Goal: Task Accomplishment & Management: Use online tool/utility

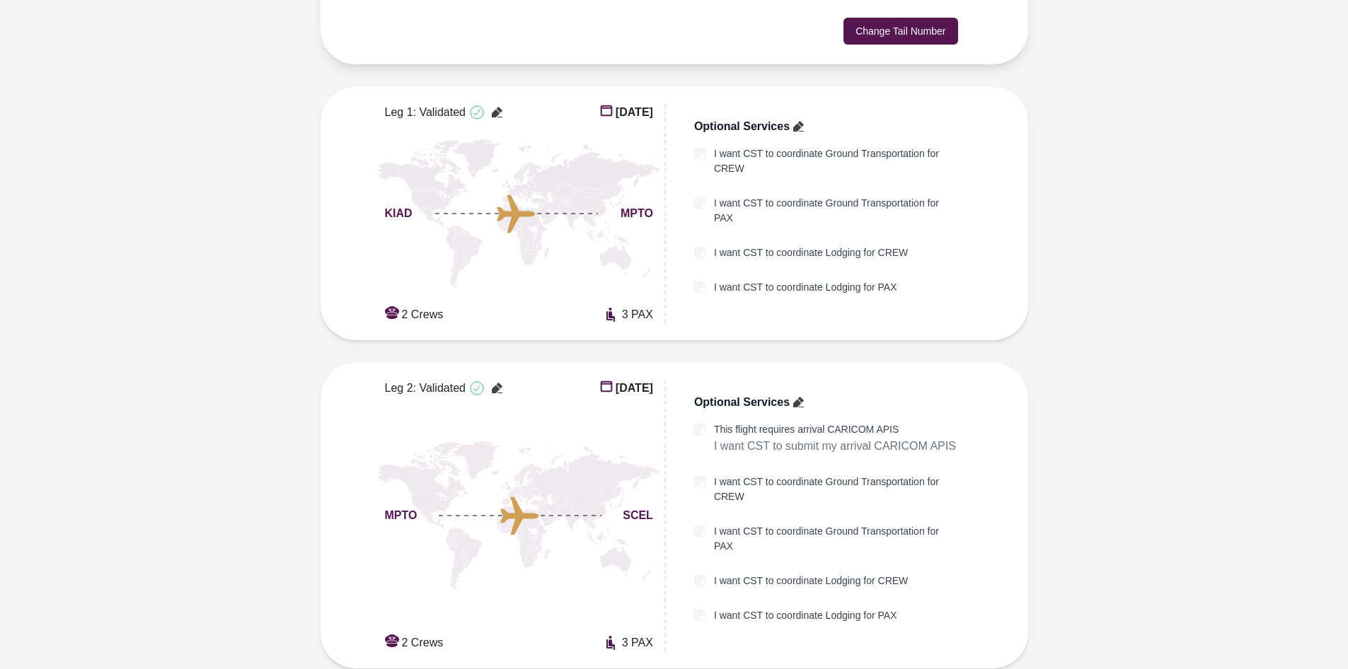
scroll to position [396, 0]
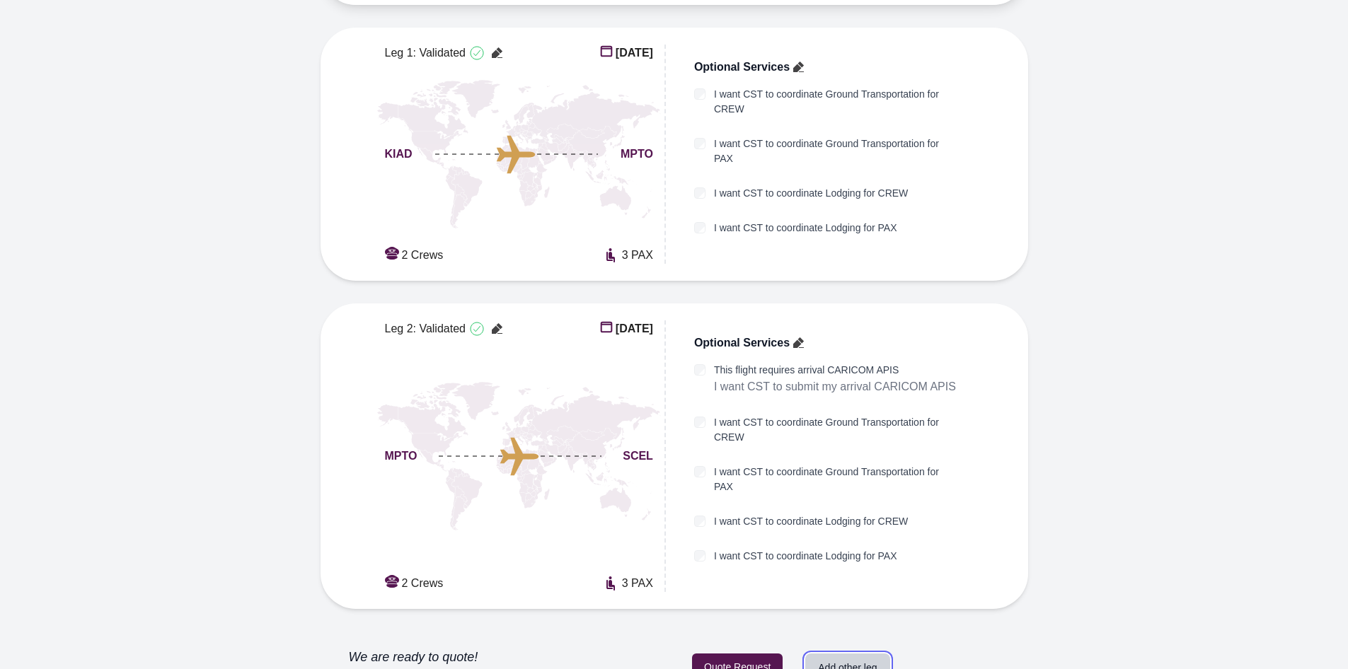
click at [848, 654] on button "Add other leg" at bounding box center [847, 668] width 84 height 28
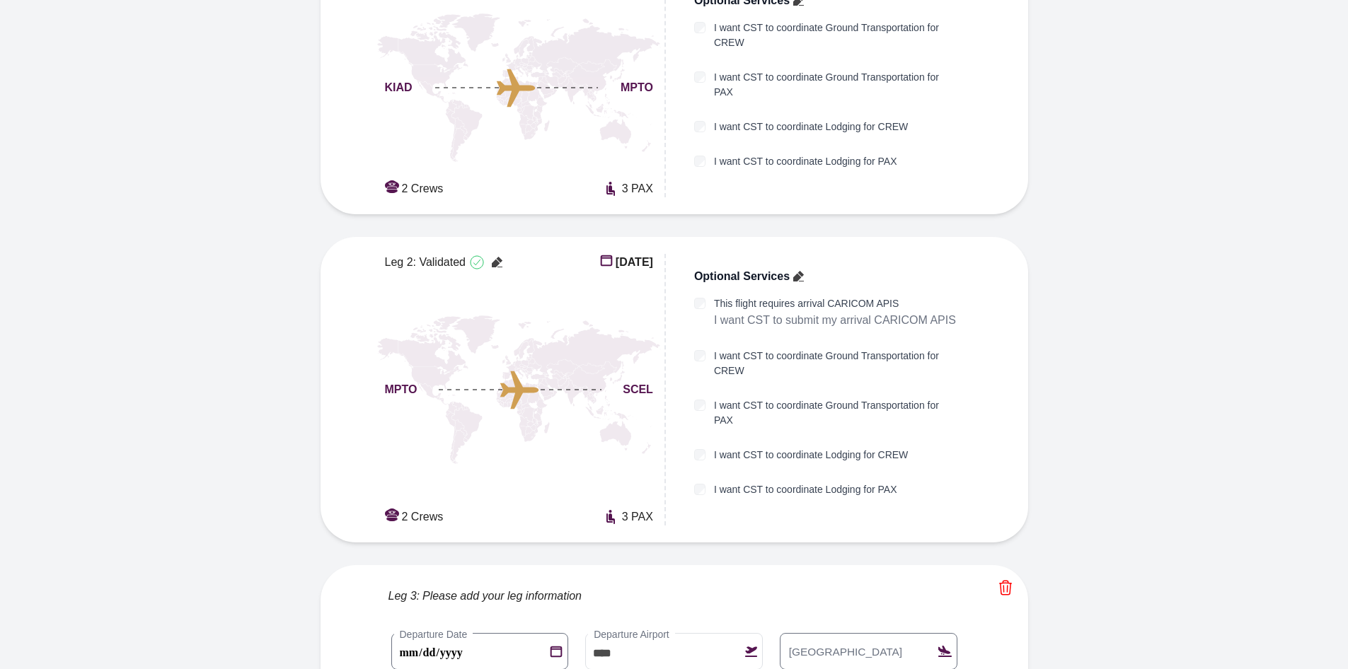
scroll to position [593, 0]
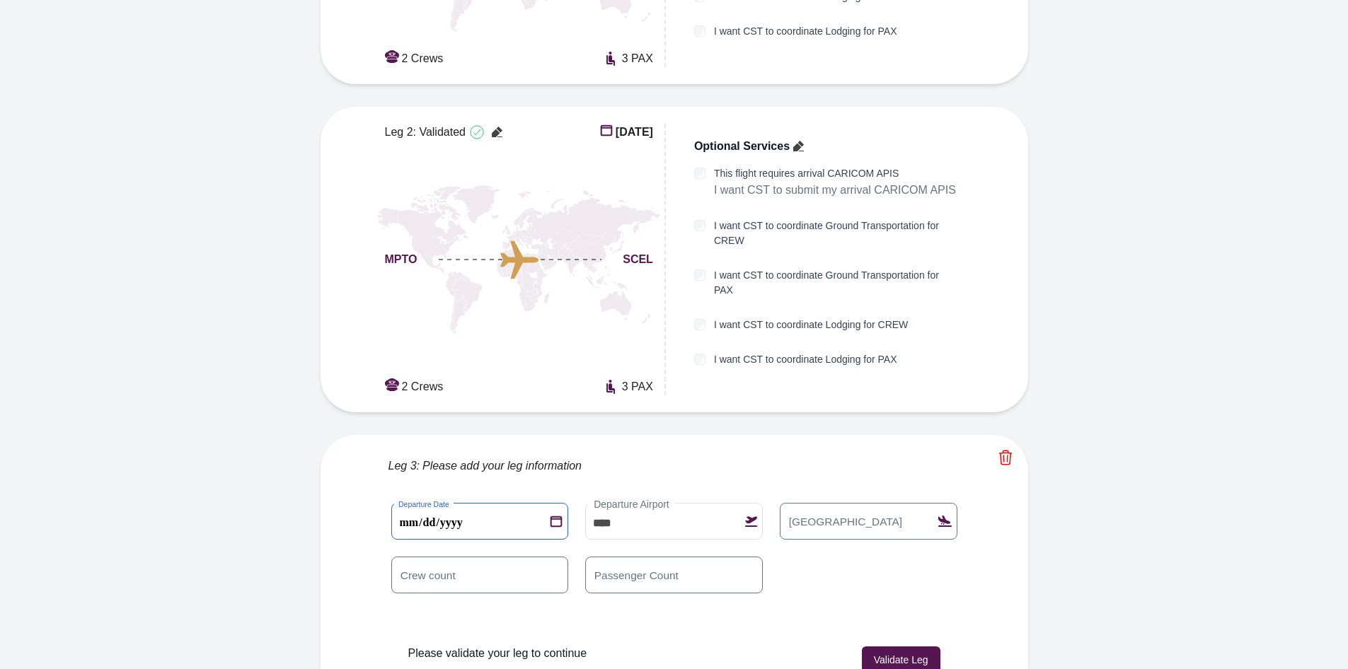
click at [407, 503] on 2 "**********" at bounding box center [480, 521] width 178 height 37
type 2 "**********"
click at [797, 514] on label "Arrival Airport" at bounding box center [845, 522] width 126 height 16
click at [797, 503] on input "Arrival Airport" at bounding box center [869, 521] width 178 height 37
type input "****"
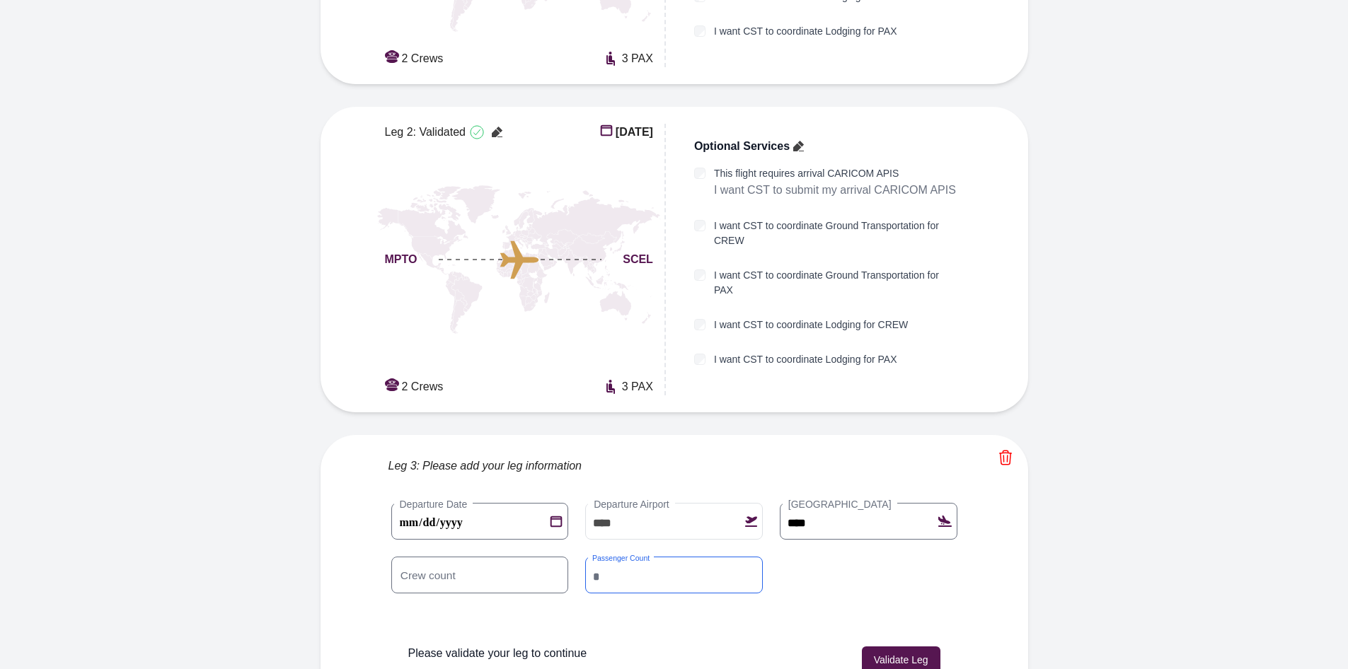
click at [724, 557] on input "*" at bounding box center [674, 575] width 178 height 37
type input "*"
click at [912, 647] on button "Validate Leg" at bounding box center [901, 660] width 79 height 27
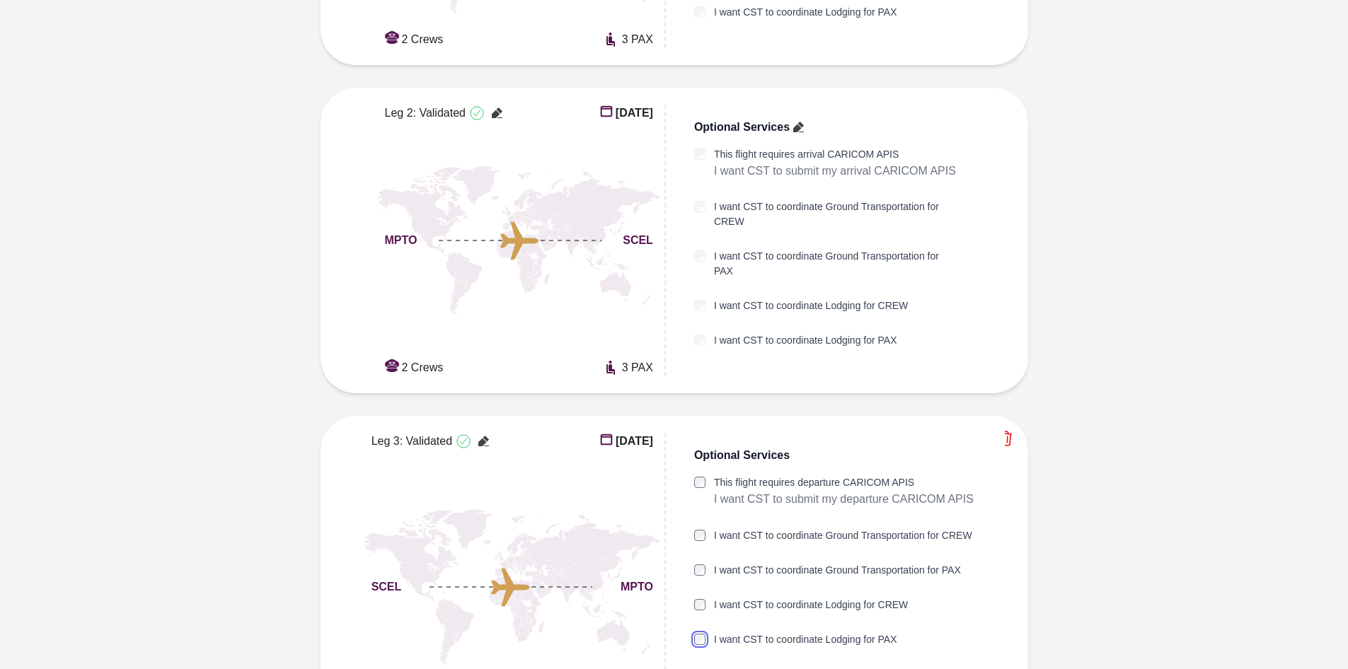
scroll to position [665, 0]
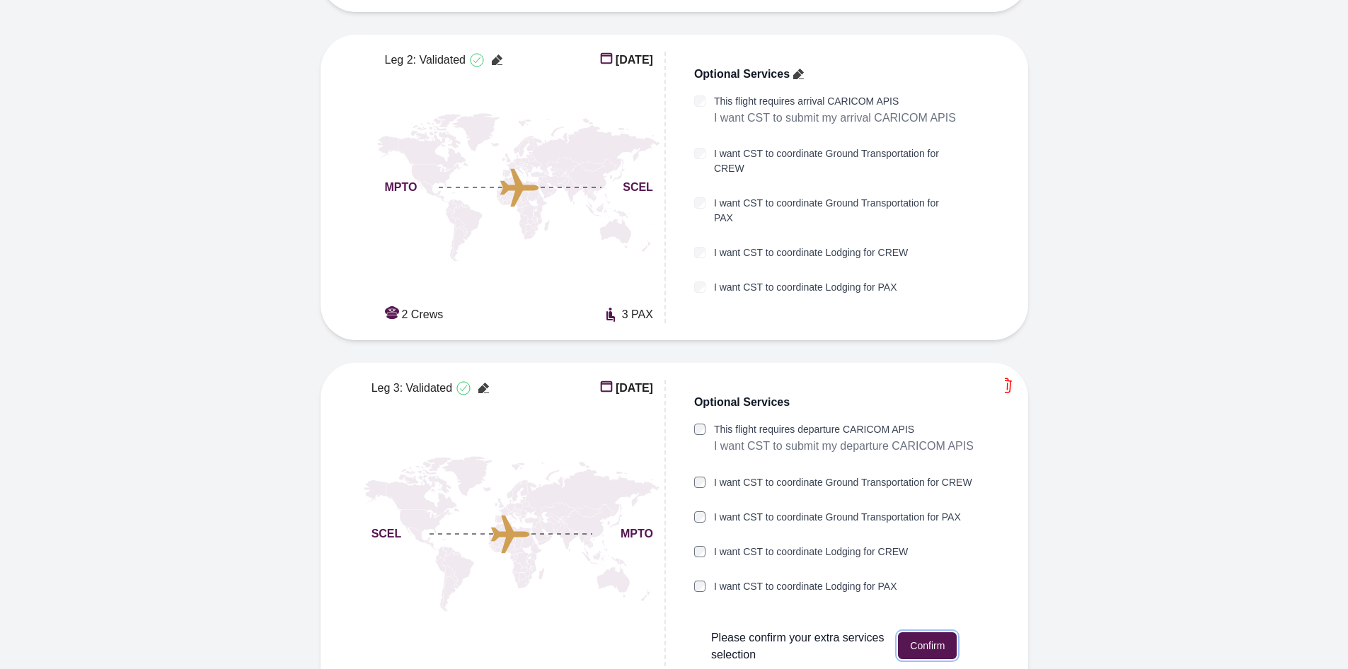
click at [926, 632] on button "Confirm" at bounding box center [927, 645] width 59 height 27
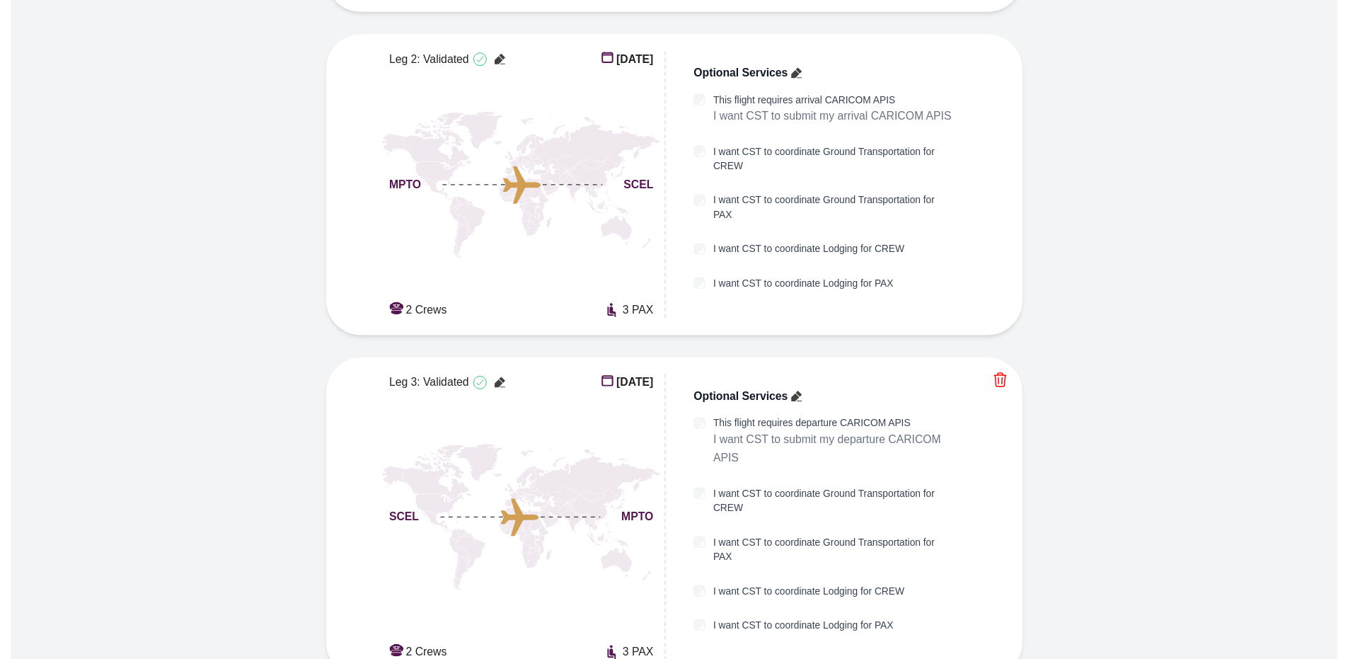
scroll to position [743, 0]
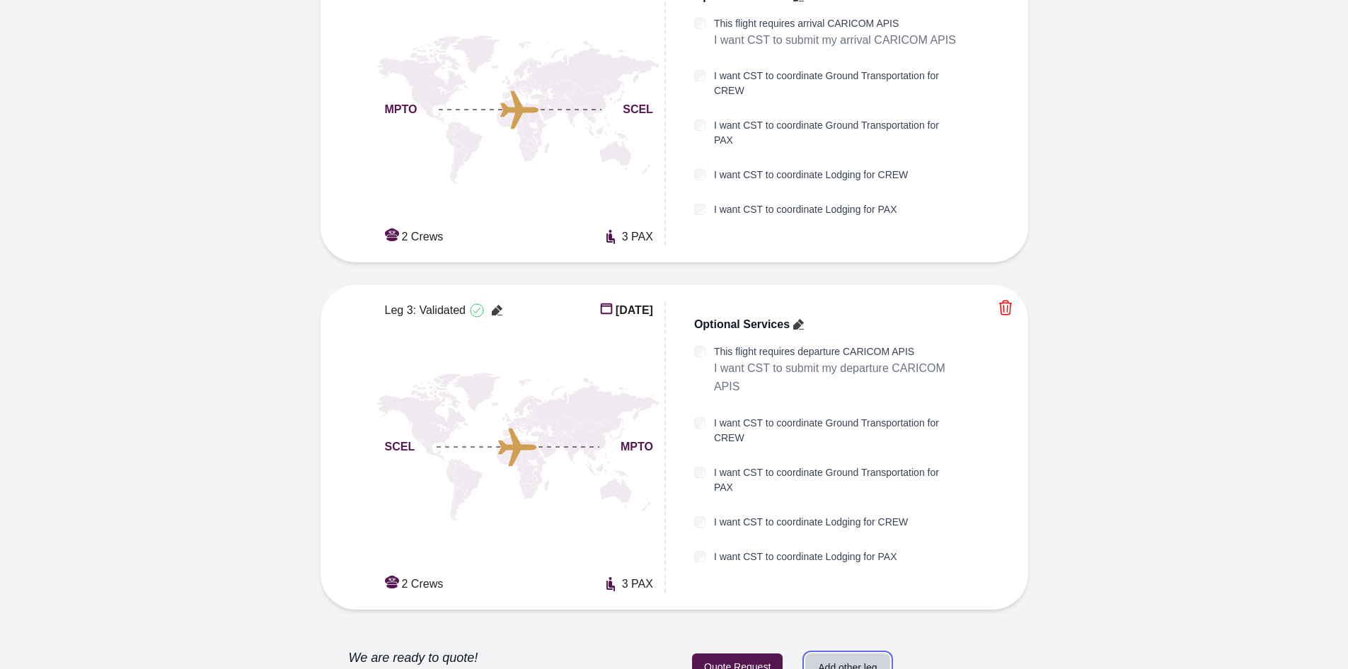
click at [862, 654] on button "Add other leg" at bounding box center [847, 668] width 84 height 28
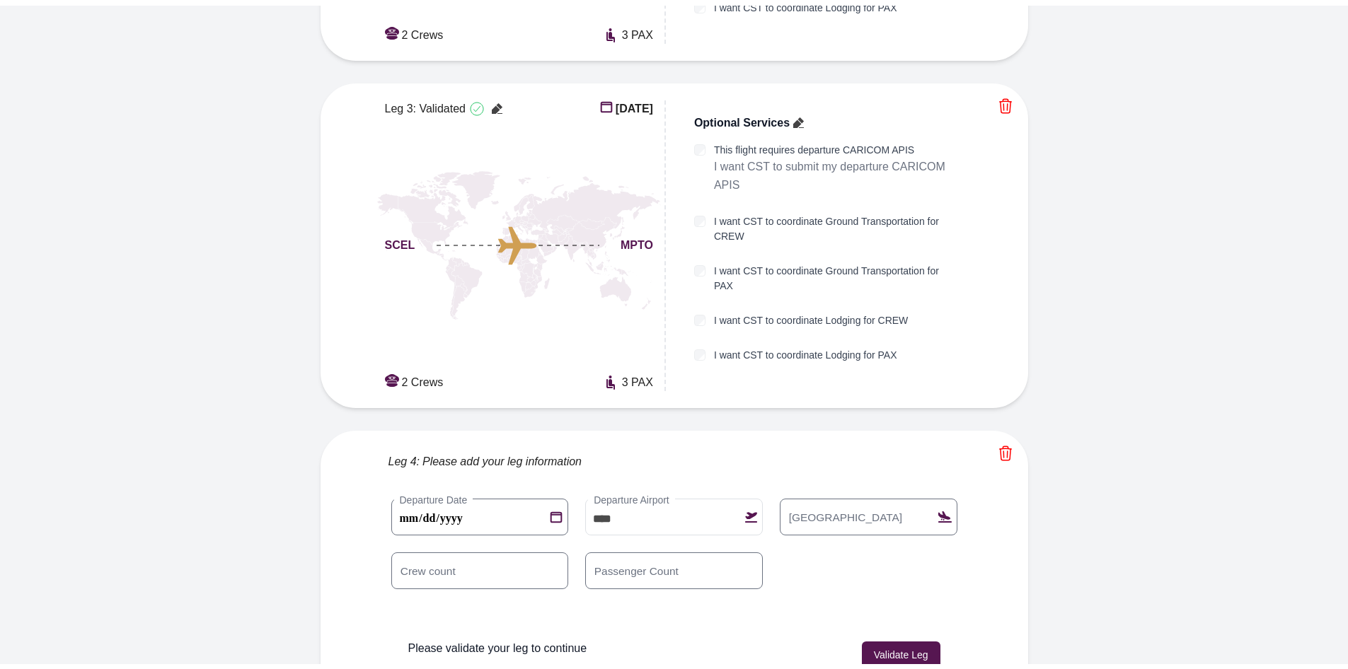
scroll to position [939, 0]
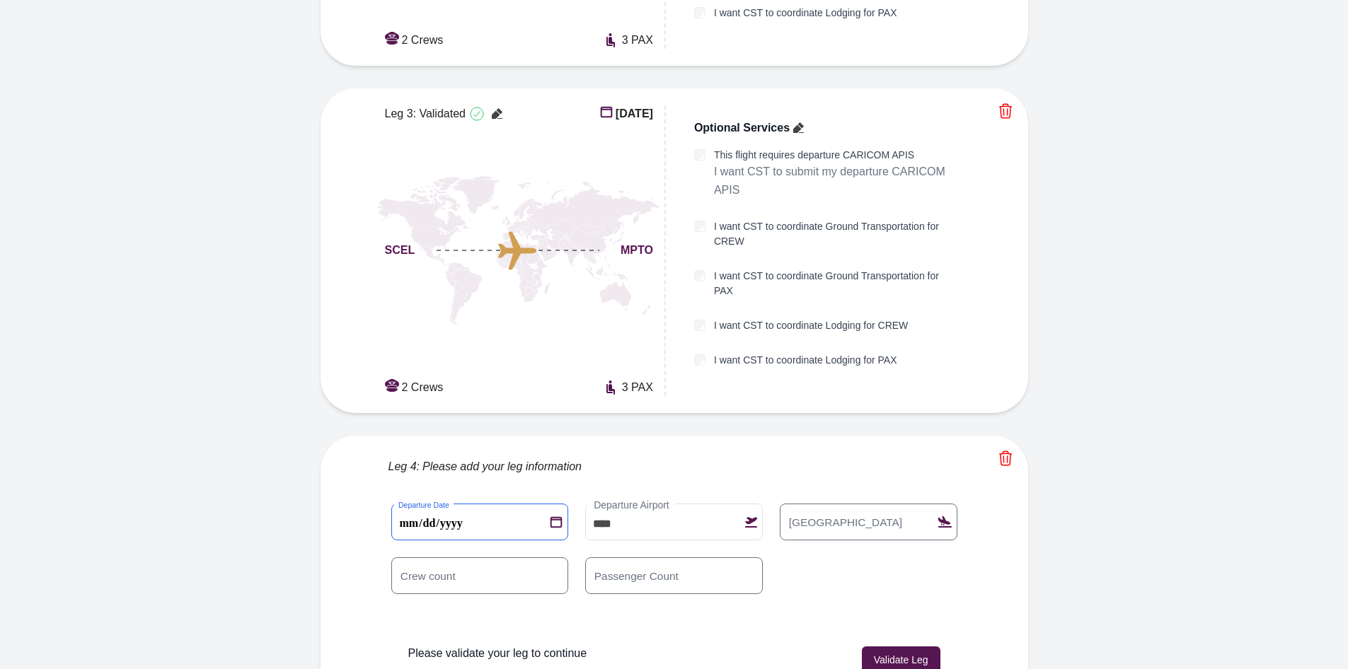
click at [405, 504] on 3 "**********" at bounding box center [480, 522] width 178 height 37
type 3 "**********"
click at [810, 514] on label "Arrival Airport" at bounding box center [845, 522] width 126 height 16
click at [810, 504] on input "Arrival Airport" at bounding box center [869, 522] width 178 height 37
type input "****"
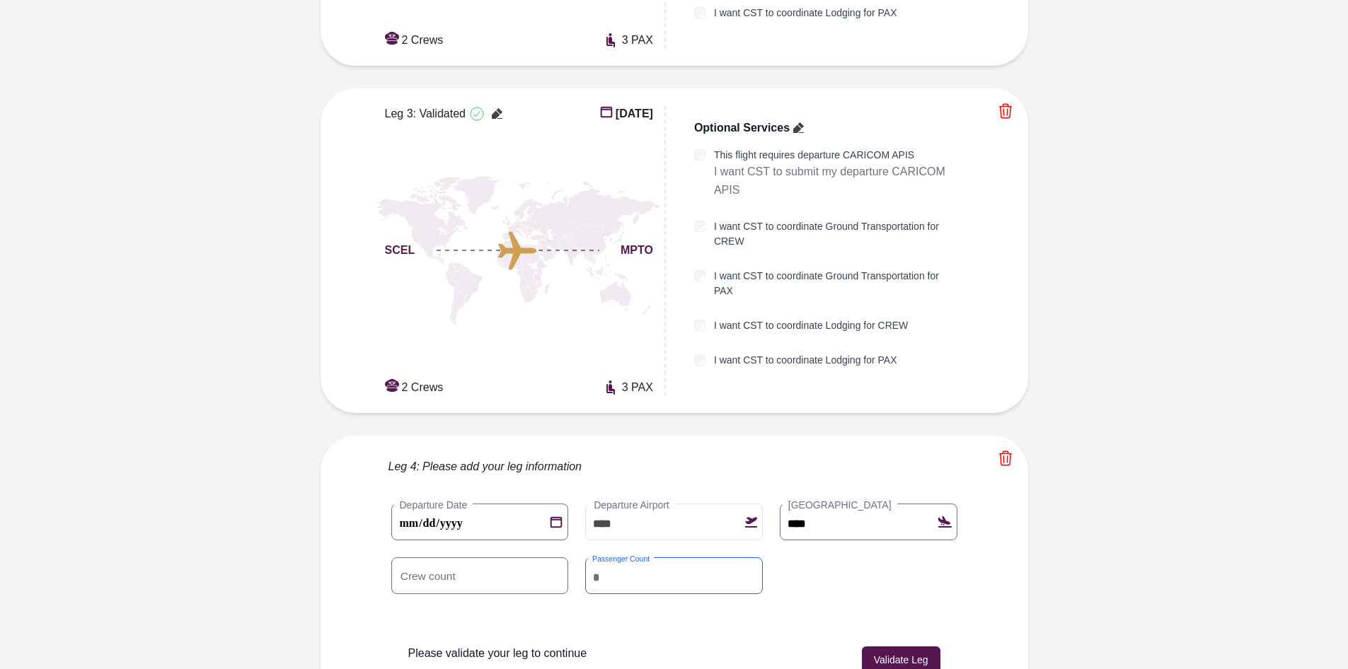
type input "*"
click at [873, 516] on div "**********" at bounding box center [674, 558] width 566 height 108
click at [897, 647] on button "Validate Leg" at bounding box center [901, 660] width 79 height 27
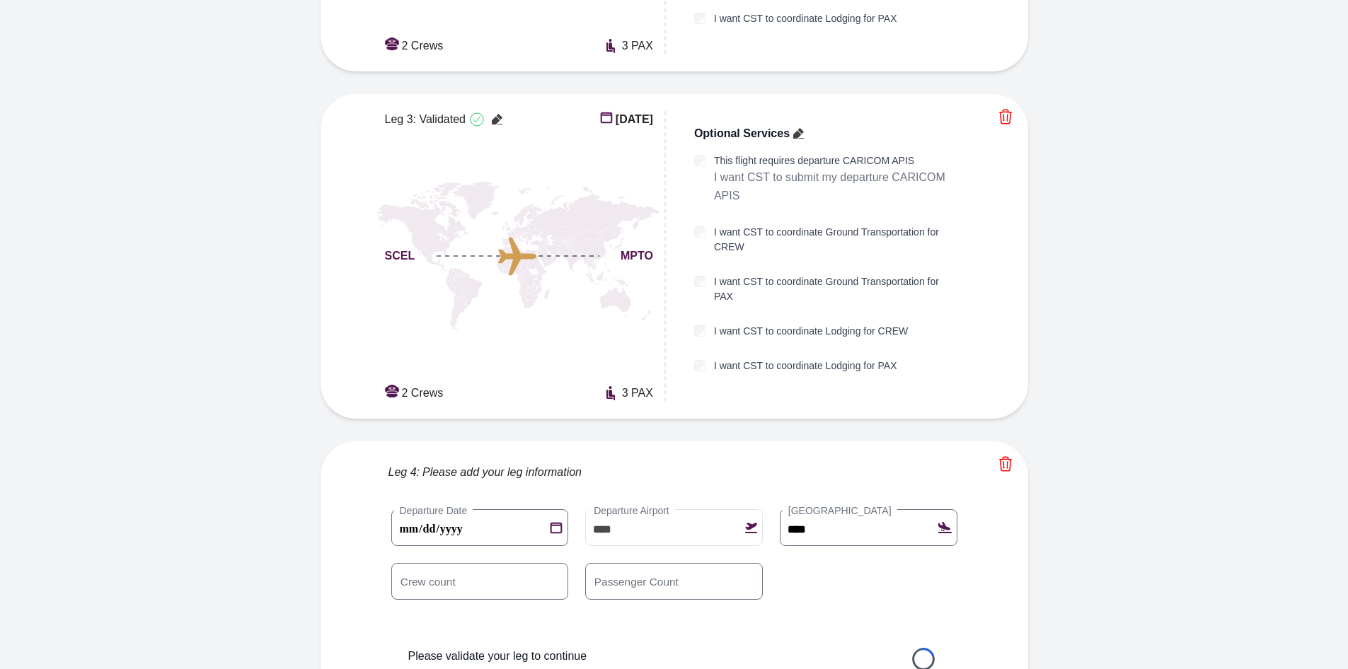
scroll to position [874, 0]
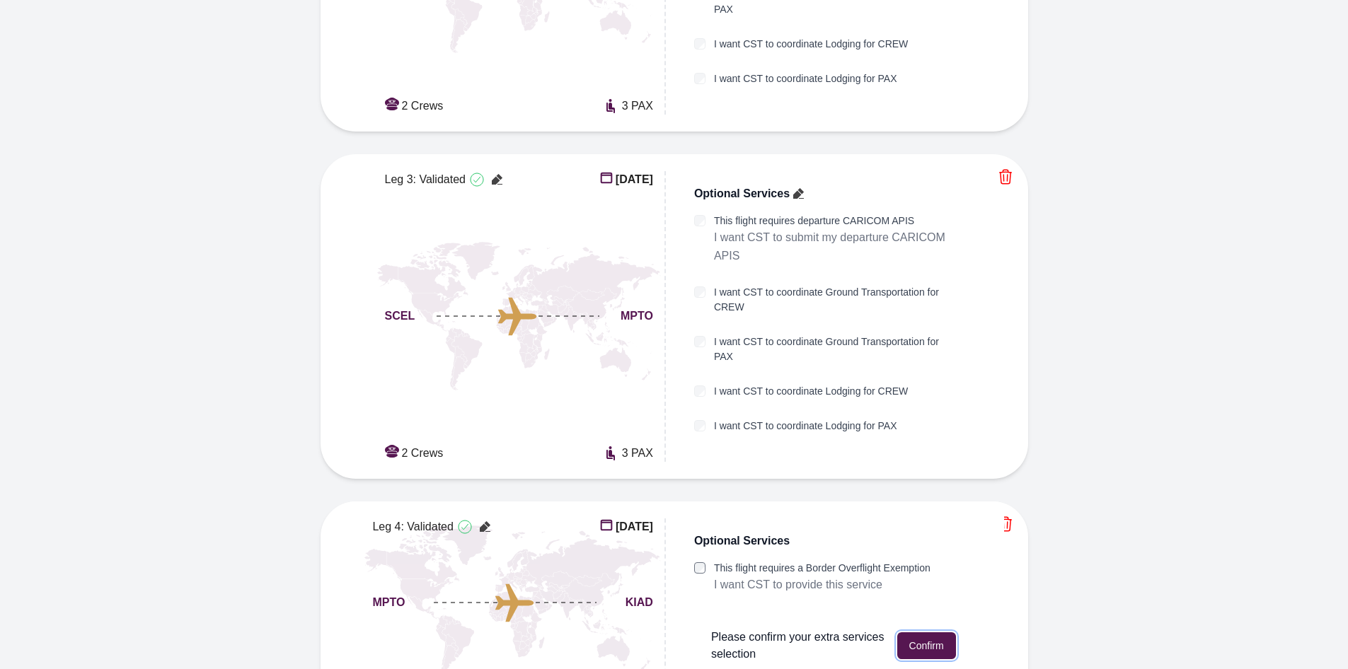
click at [919, 632] on button "Confirm" at bounding box center [926, 645] width 59 height 27
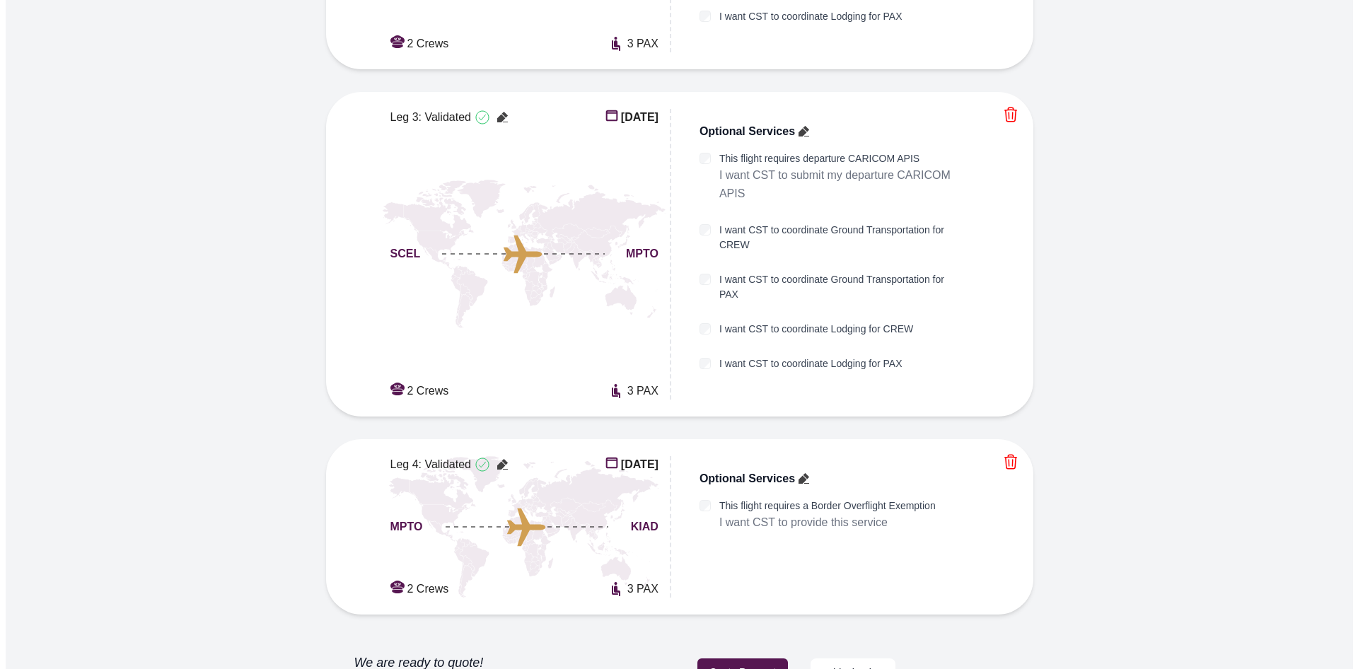
scroll to position [941, 0]
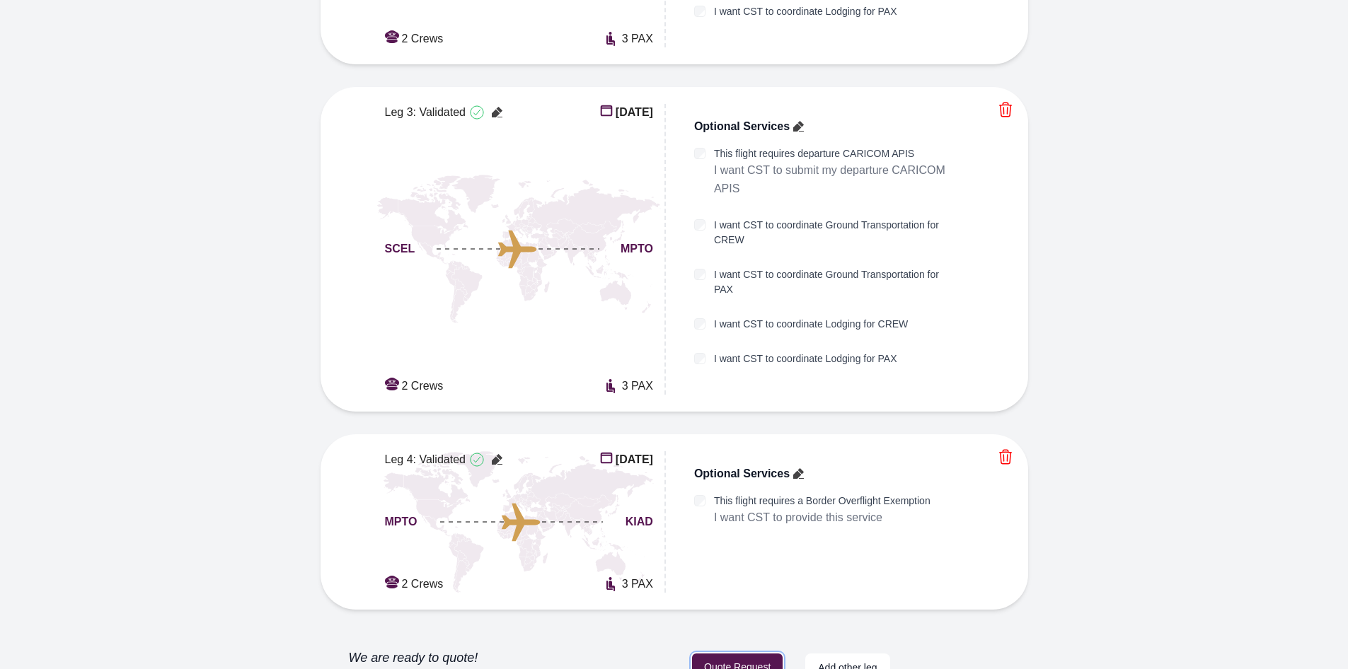
click at [734, 654] on button "Quote Request" at bounding box center [737, 668] width 91 height 28
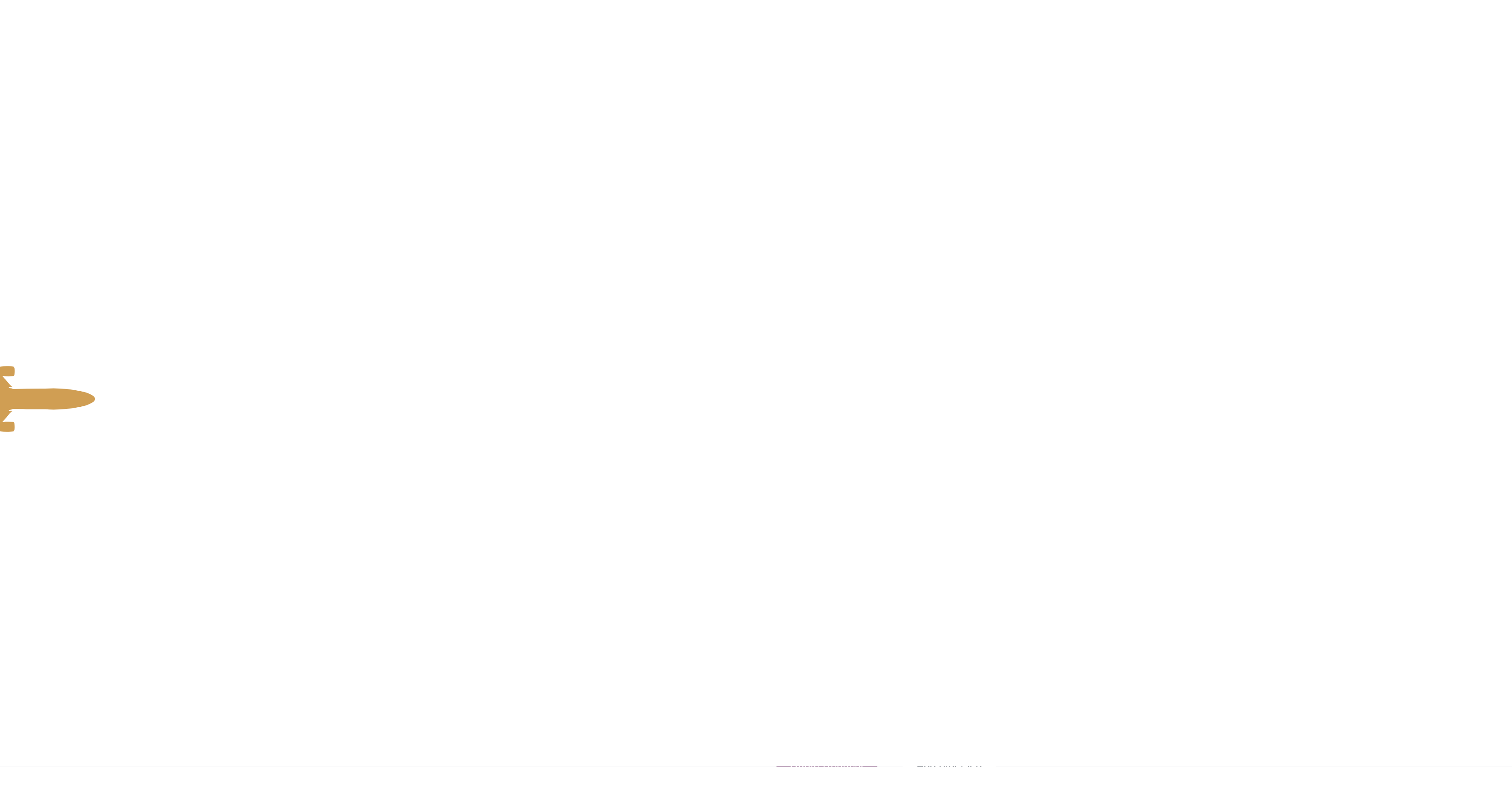
scroll to position [199, 0]
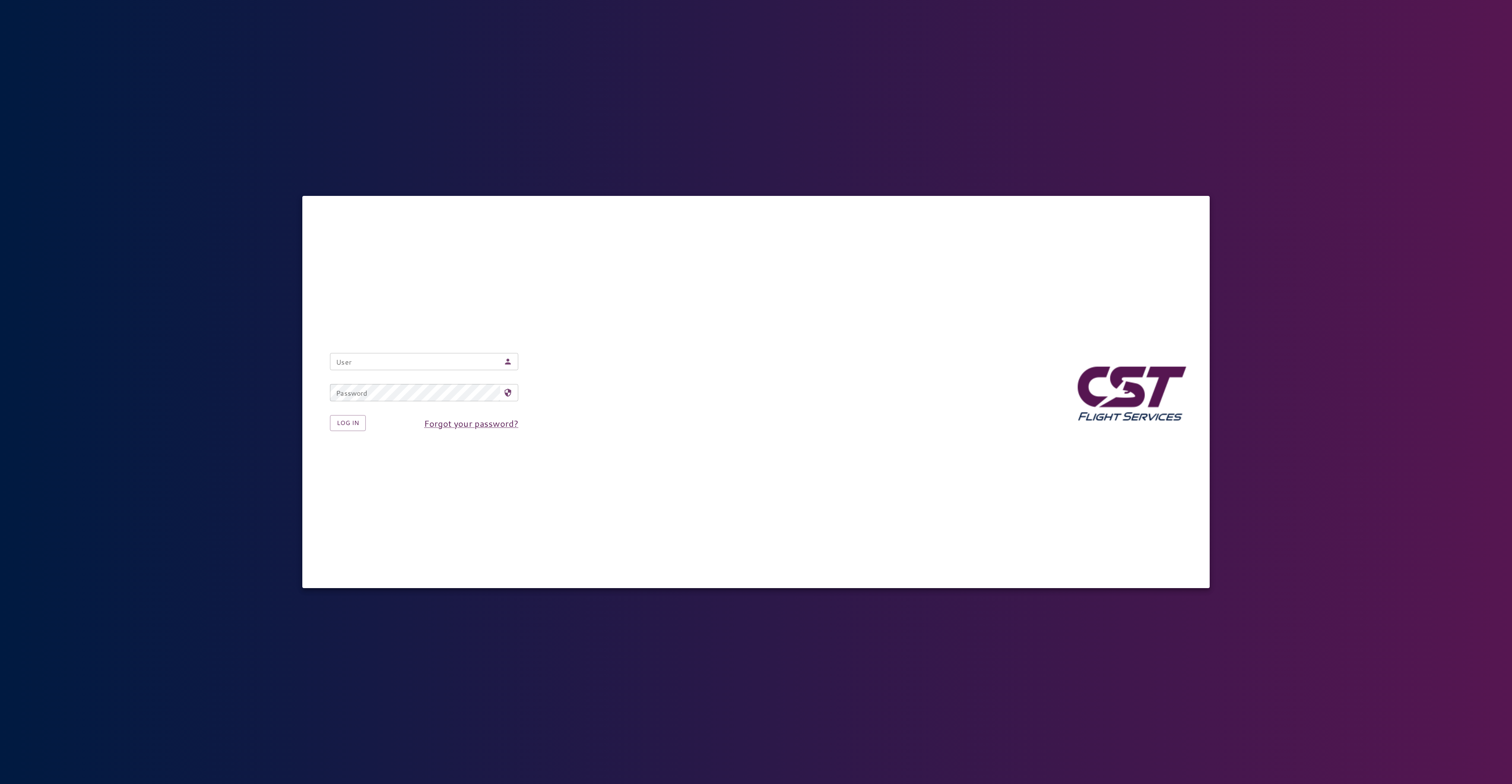
type input "**********"
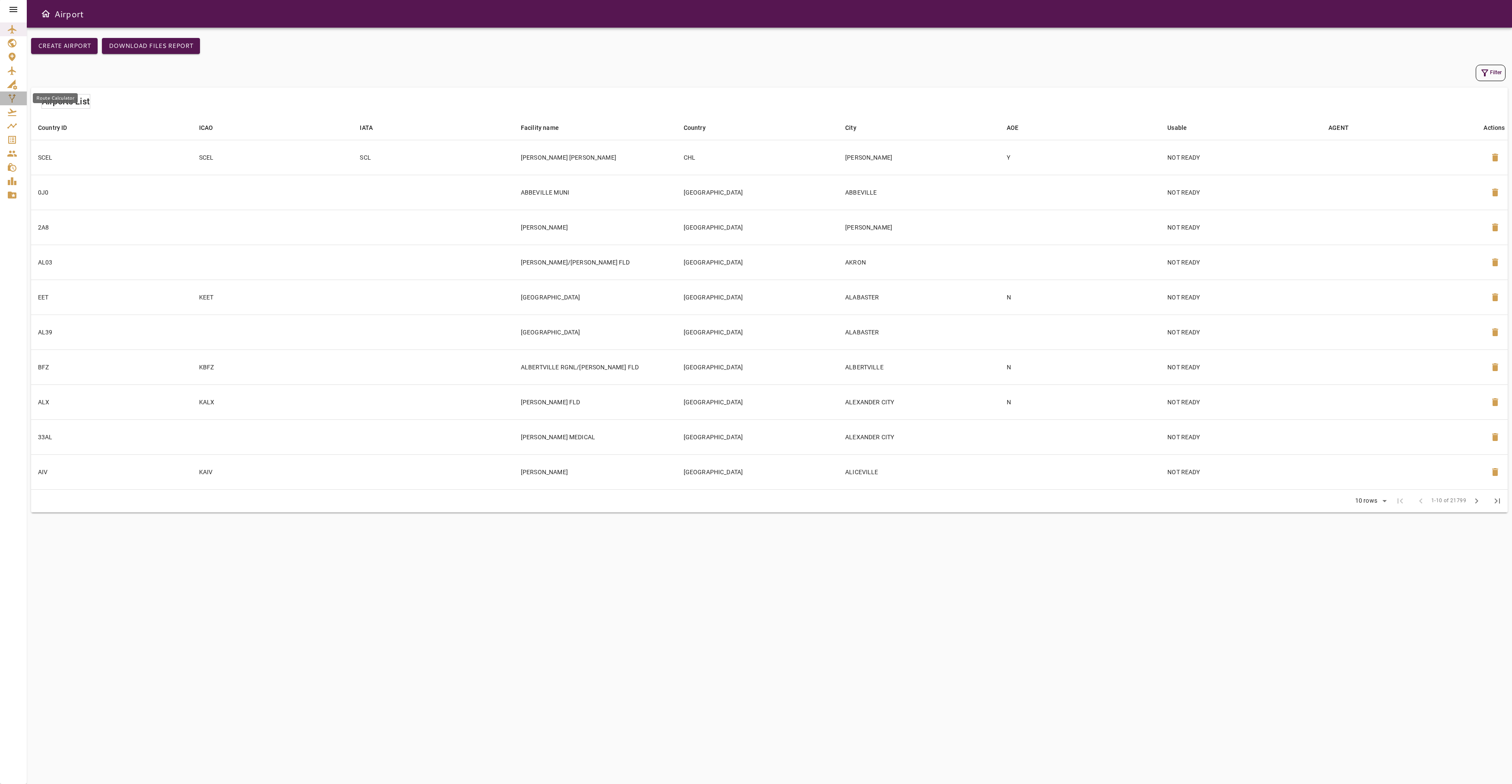
click at [12, 97] on icon "Route Calculator" at bounding box center [12, 98] width 10 height 10
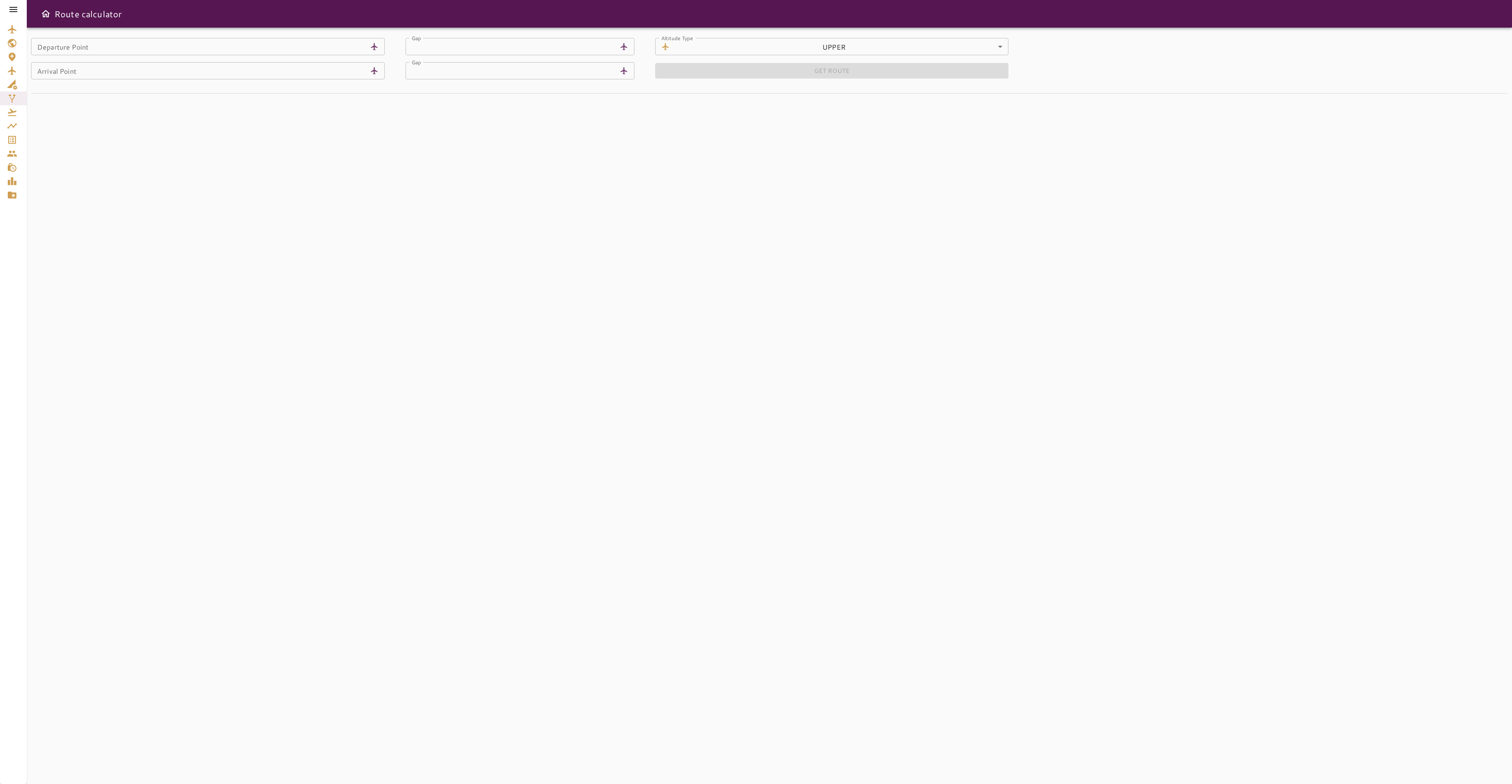
click at [102, 51] on input "Departure Point" at bounding box center [199, 46] width 336 height 17
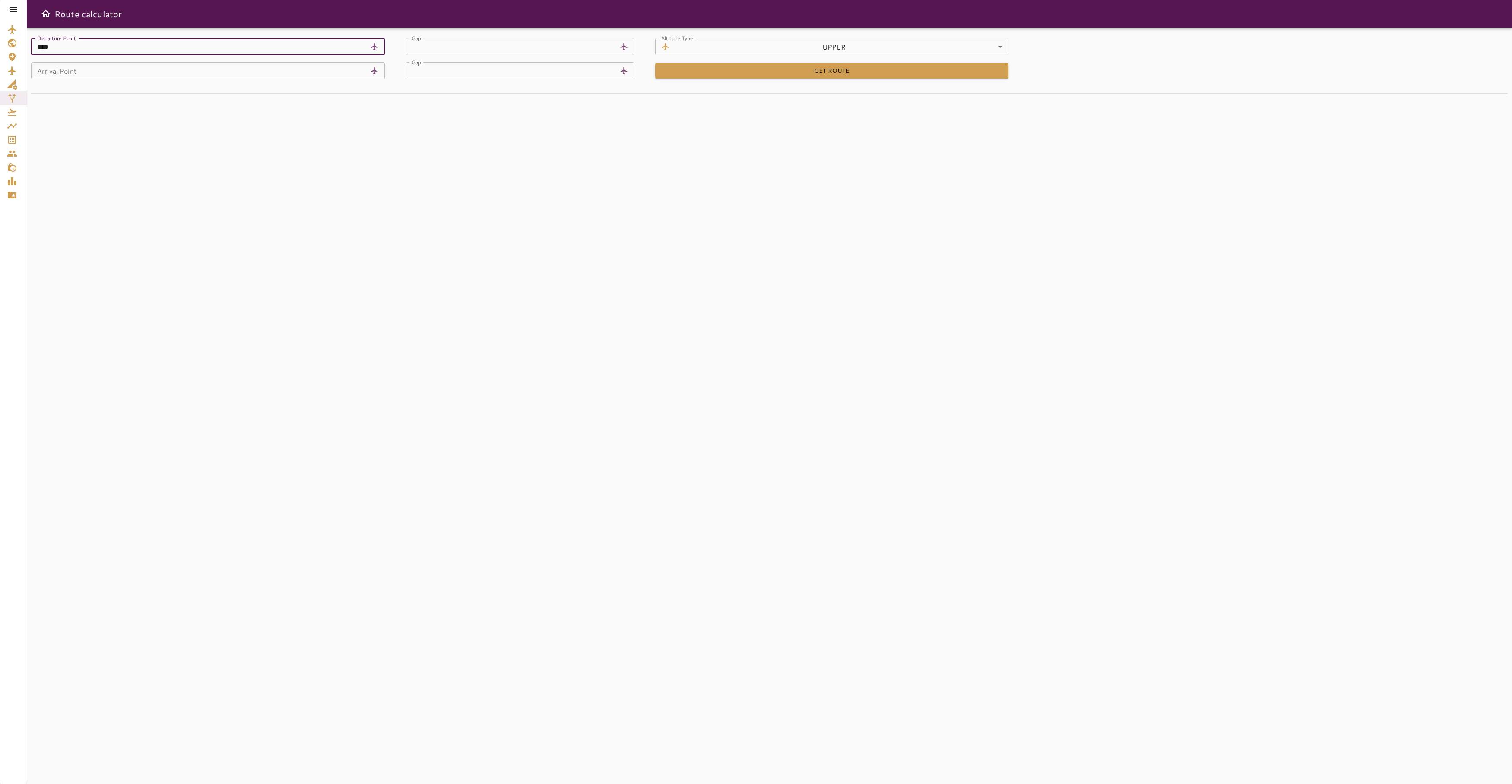
type input "****"
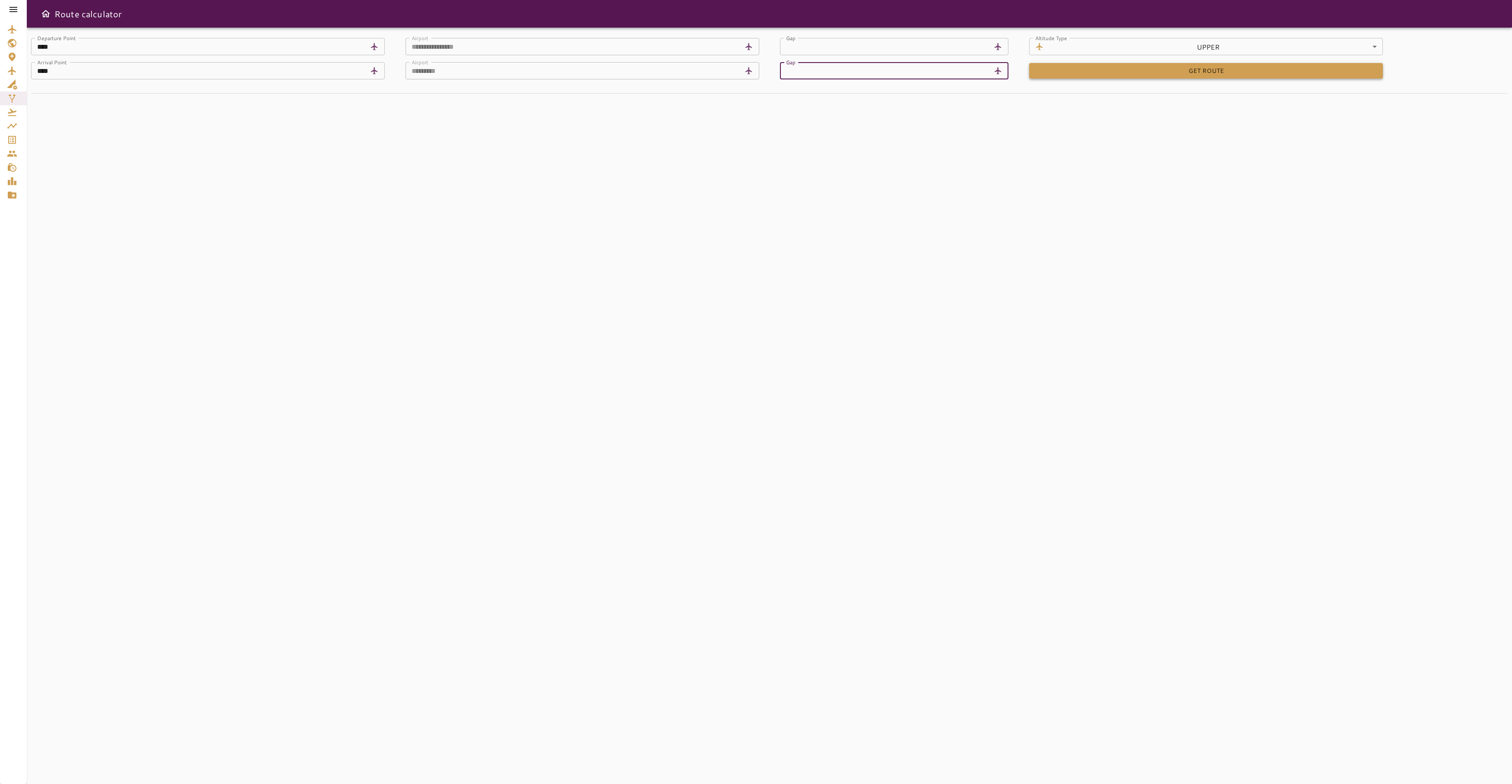
click at [1215, 73] on button "GET ROUTE" at bounding box center [1206, 71] width 353 height 16
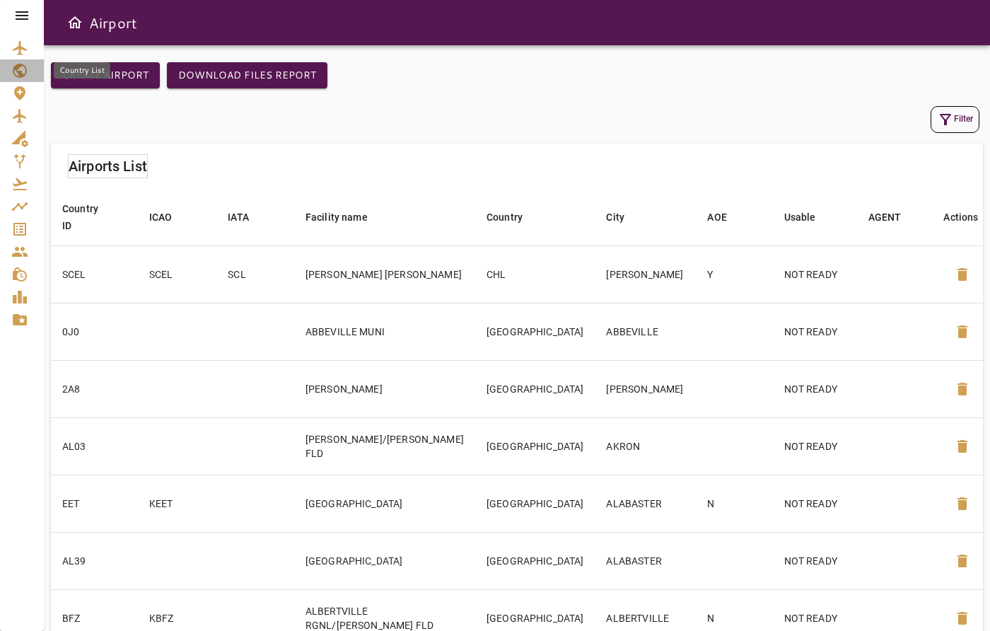
click at [21, 72] on icon "Country List" at bounding box center [20, 71] width 14 height 14
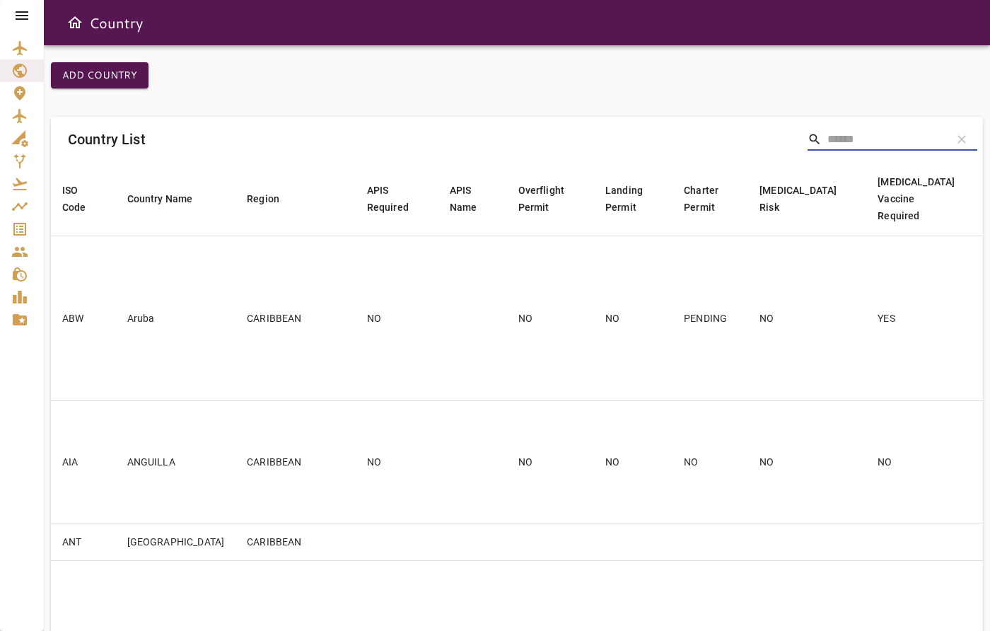
click at [881, 134] on input "Search" at bounding box center [884, 139] width 113 height 23
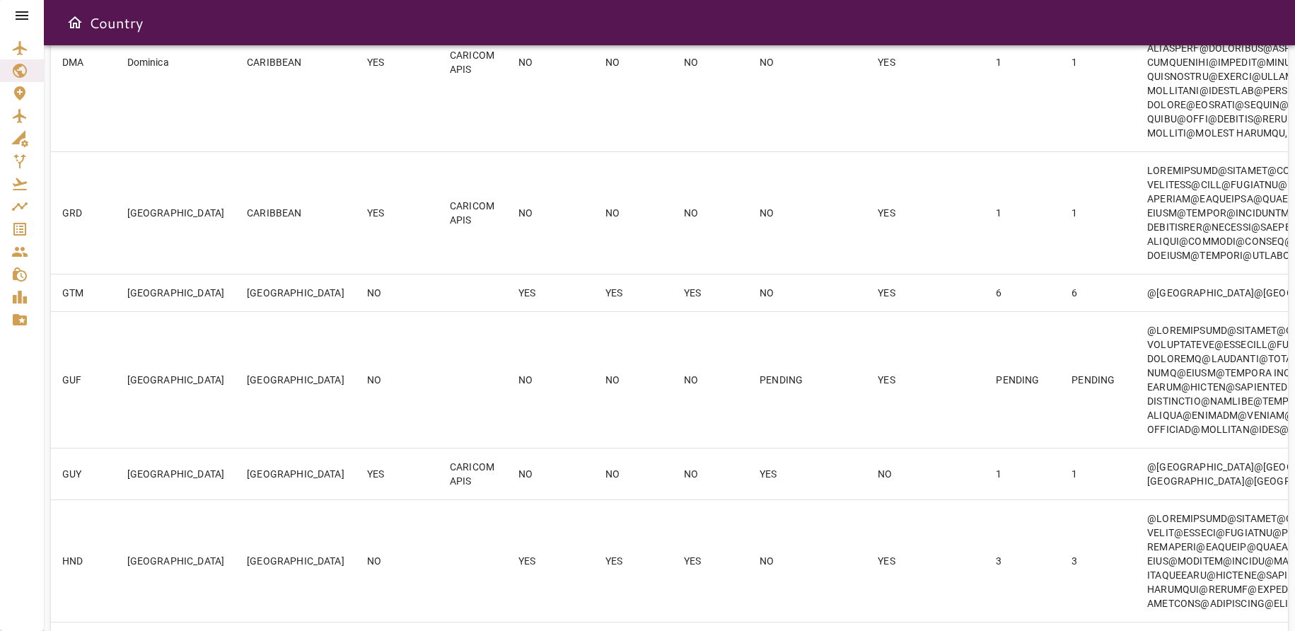
scroll to position [779, 0]
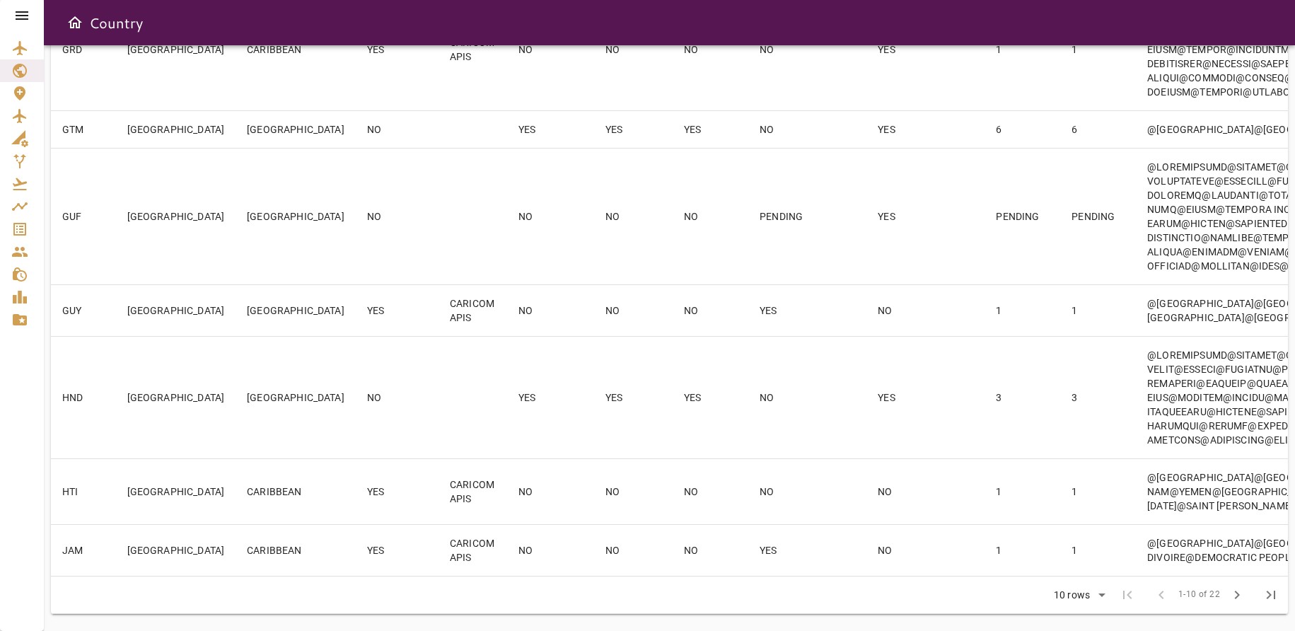
click at [990, 594] on span "chevron_right" at bounding box center [1237, 594] width 17 height 17
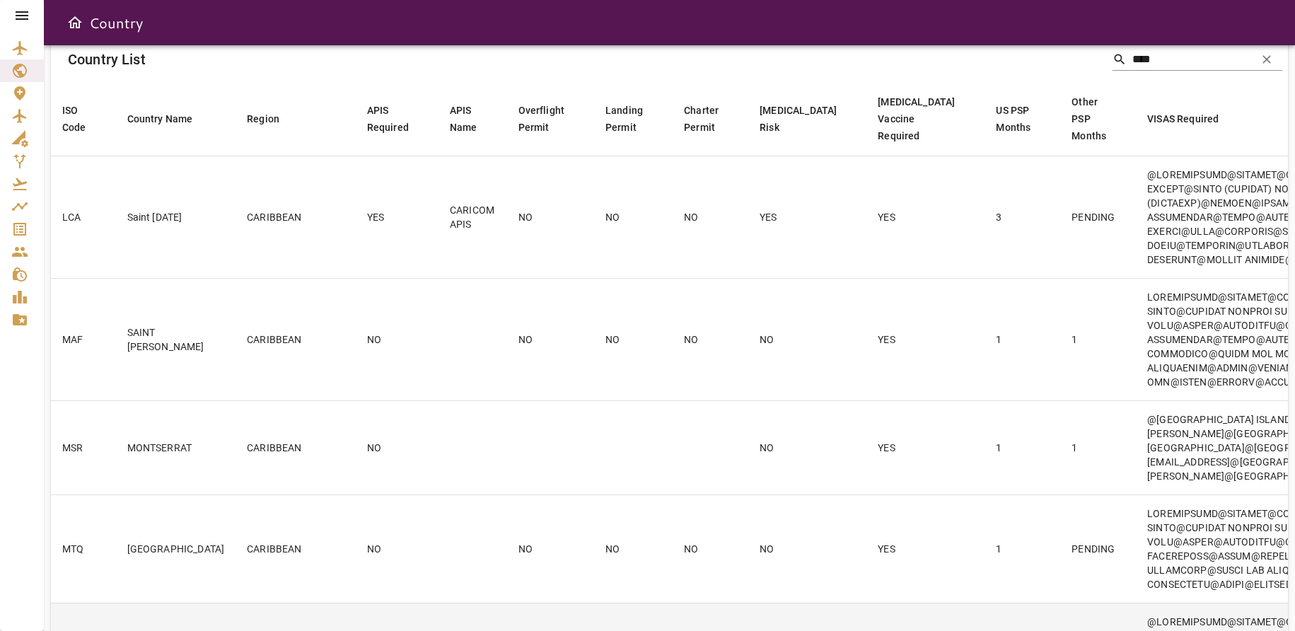
scroll to position [0, 0]
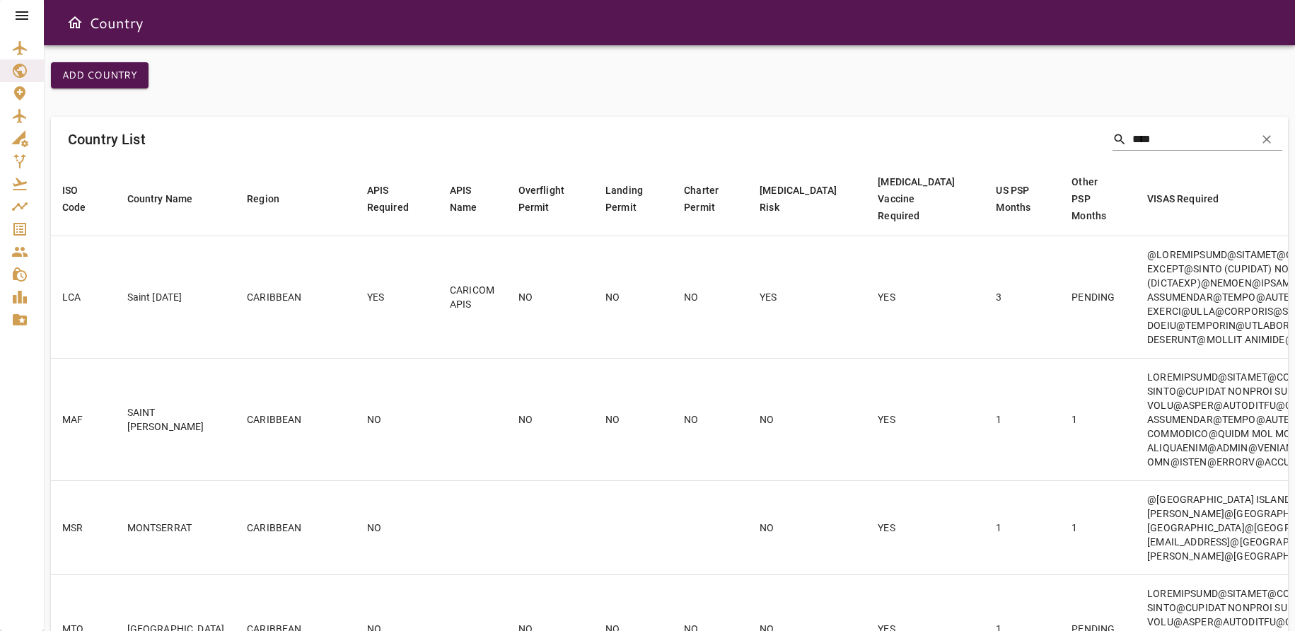
click at [990, 139] on input "****" at bounding box center [1189, 139] width 113 height 23
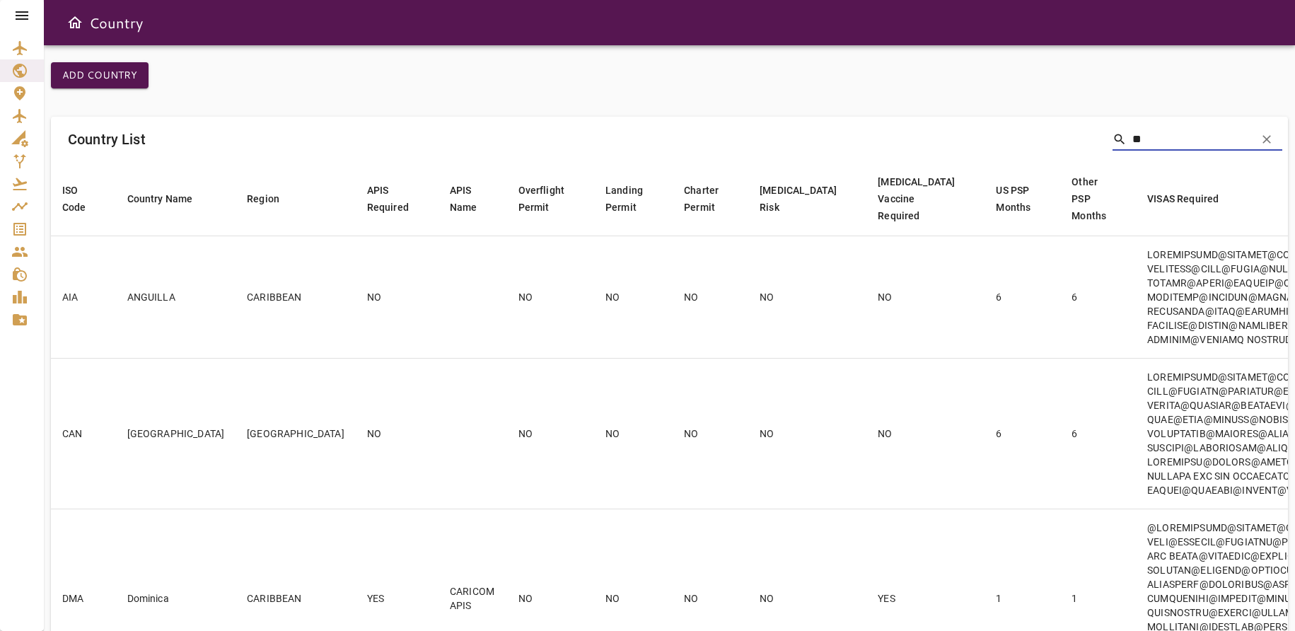
type input "*"
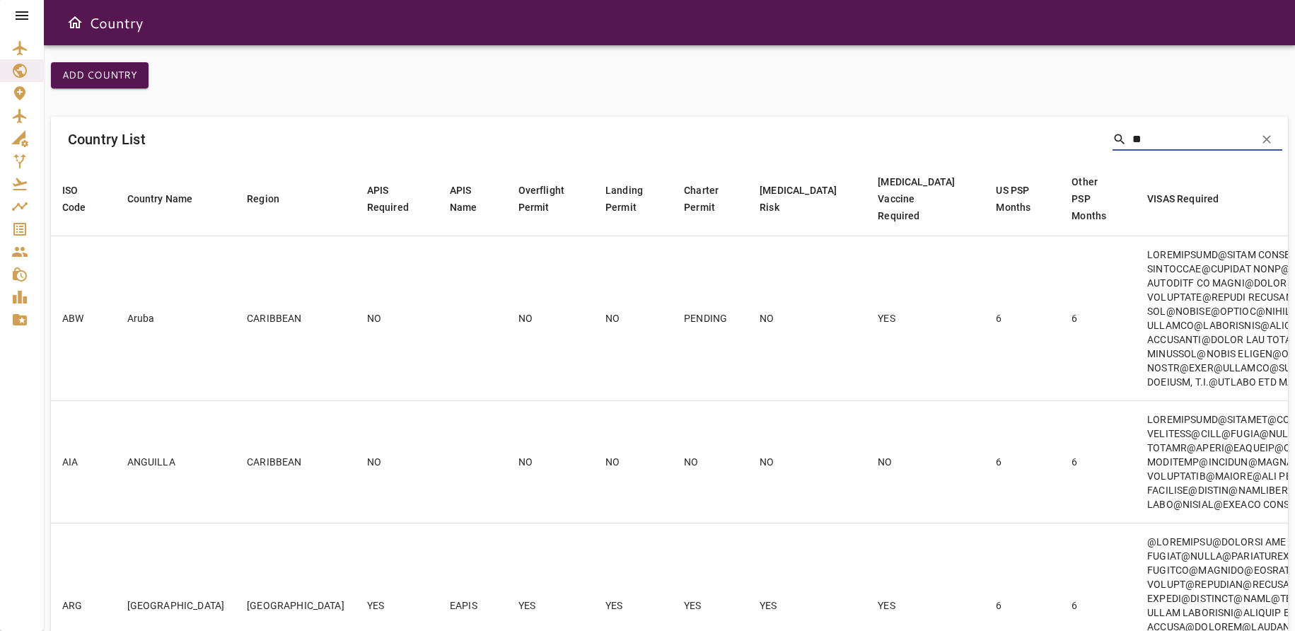
type input "*"
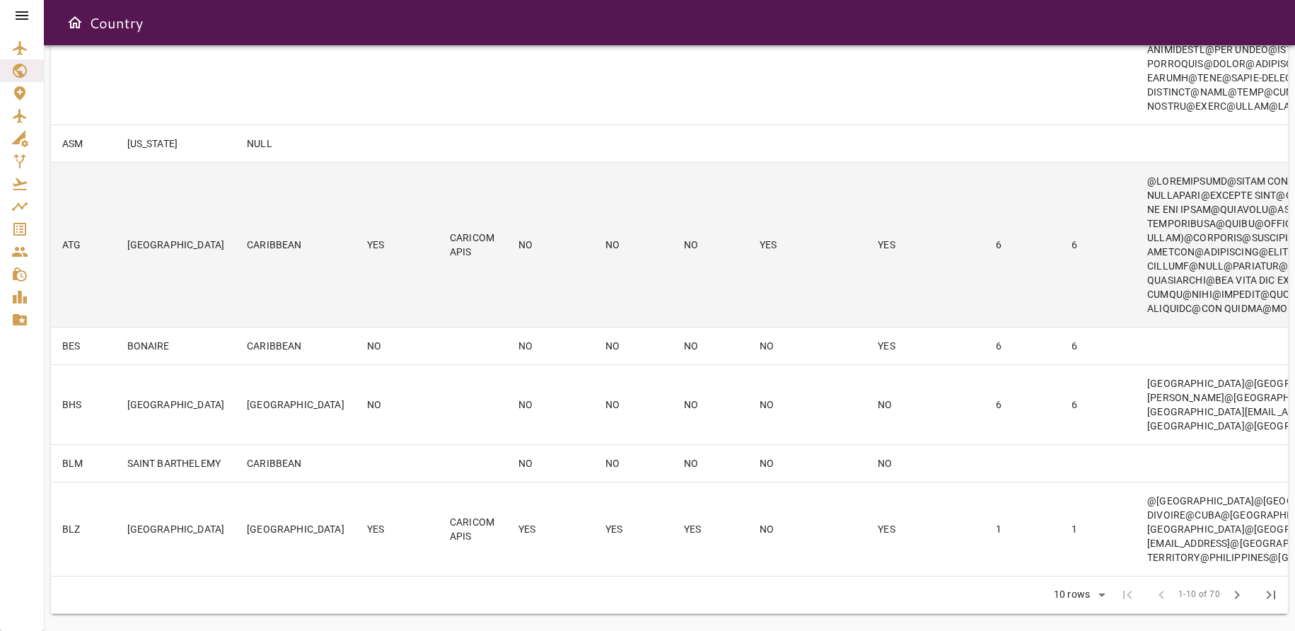
scroll to position [879, 0]
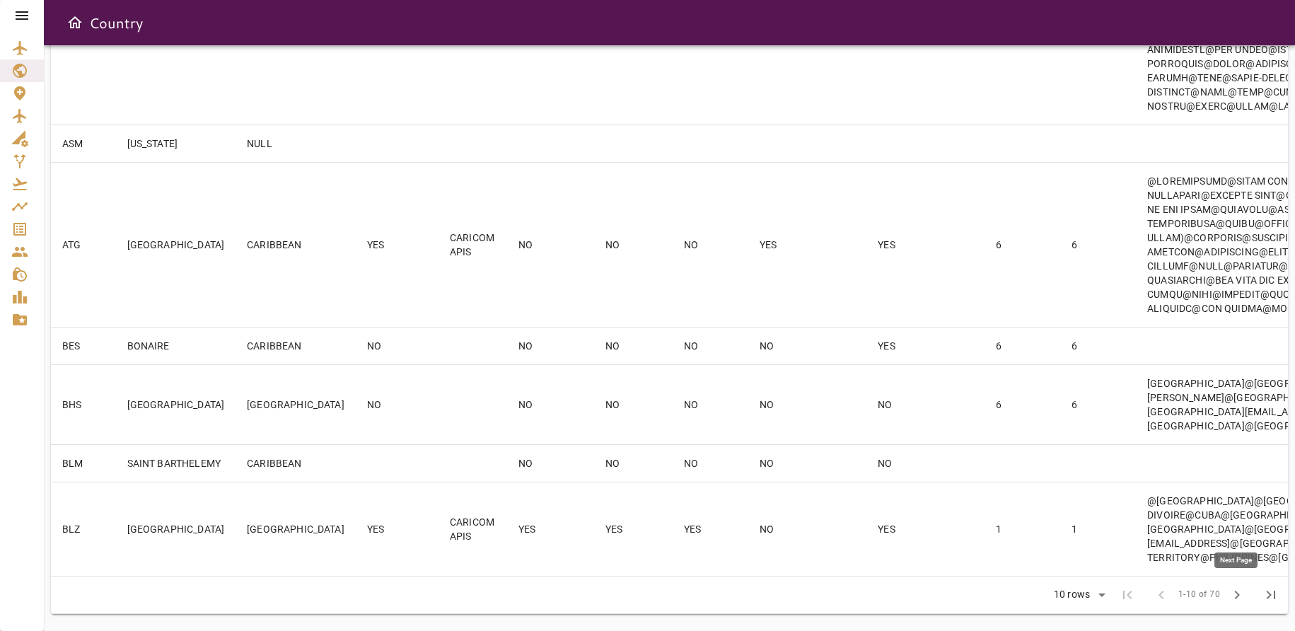
click at [990, 596] on span "chevron_right" at bounding box center [1237, 594] width 17 height 17
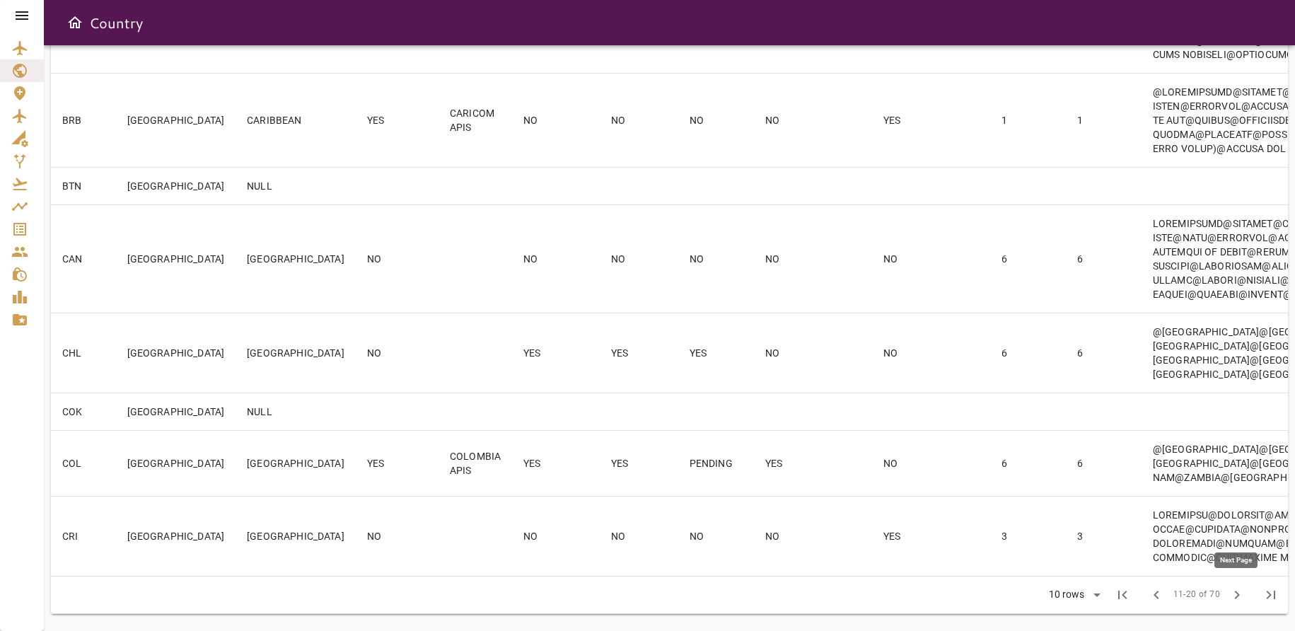
scroll to position [567, 0]
click at [990, 596] on span "chevron_right" at bounding box center [1237, 594] width 17 height 17
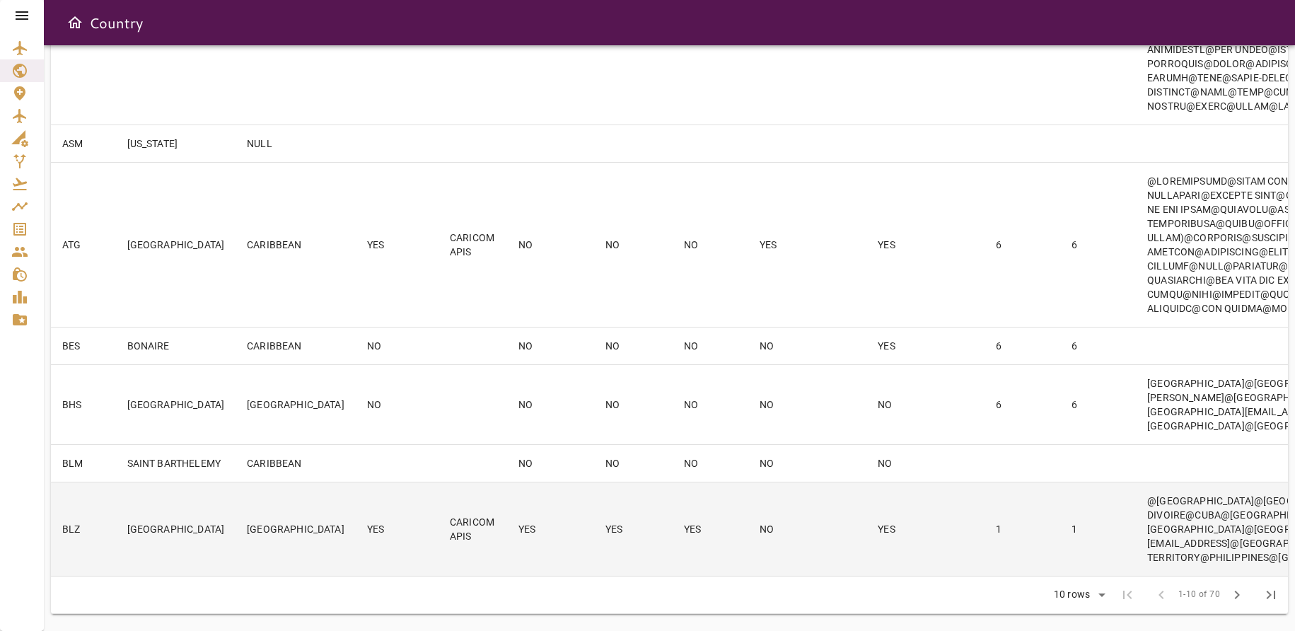
scroll to position [879, 0]
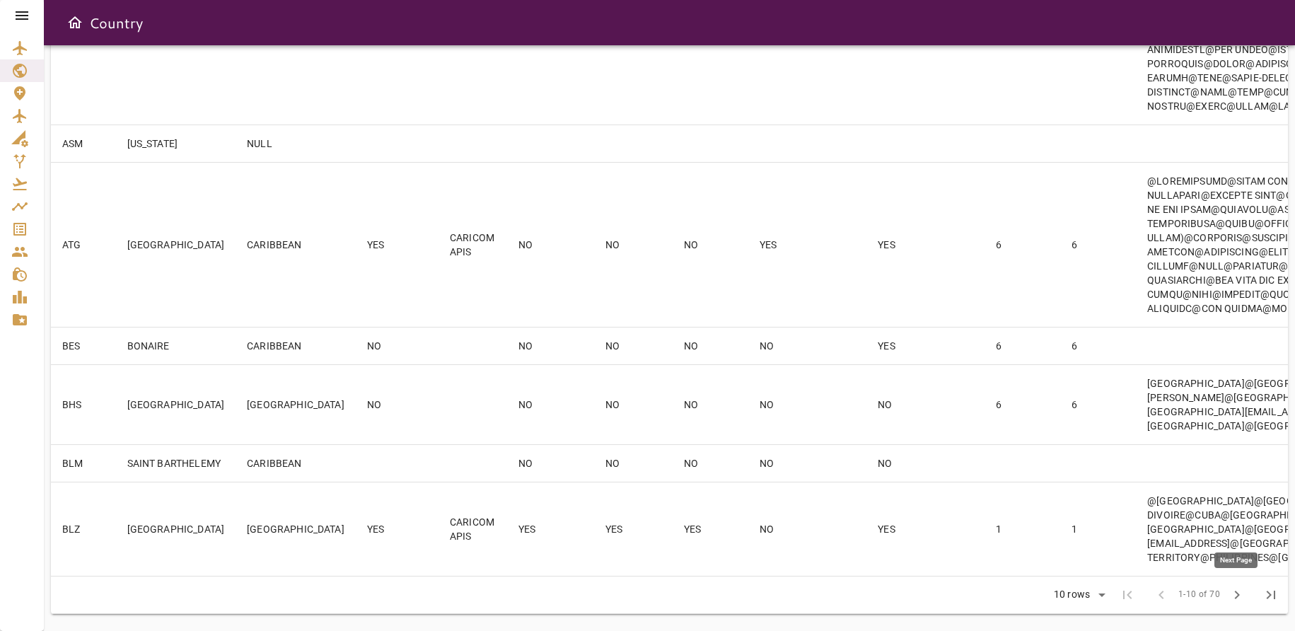
click at [990, 598] on span "chevron_right" at bounding box center [1237, 594] width 17 height 17
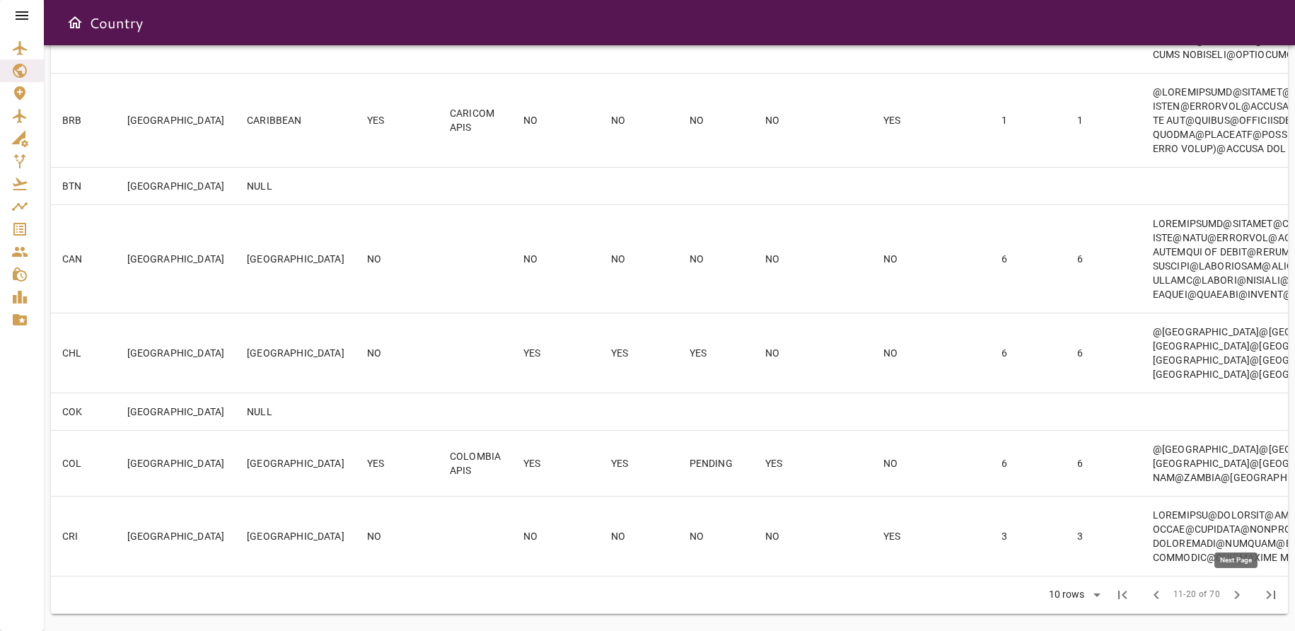
scroll to position [567, 0]
click at [990, 598] on span "chevron_right" at bounding box center [1237, 594] width 17 height 17
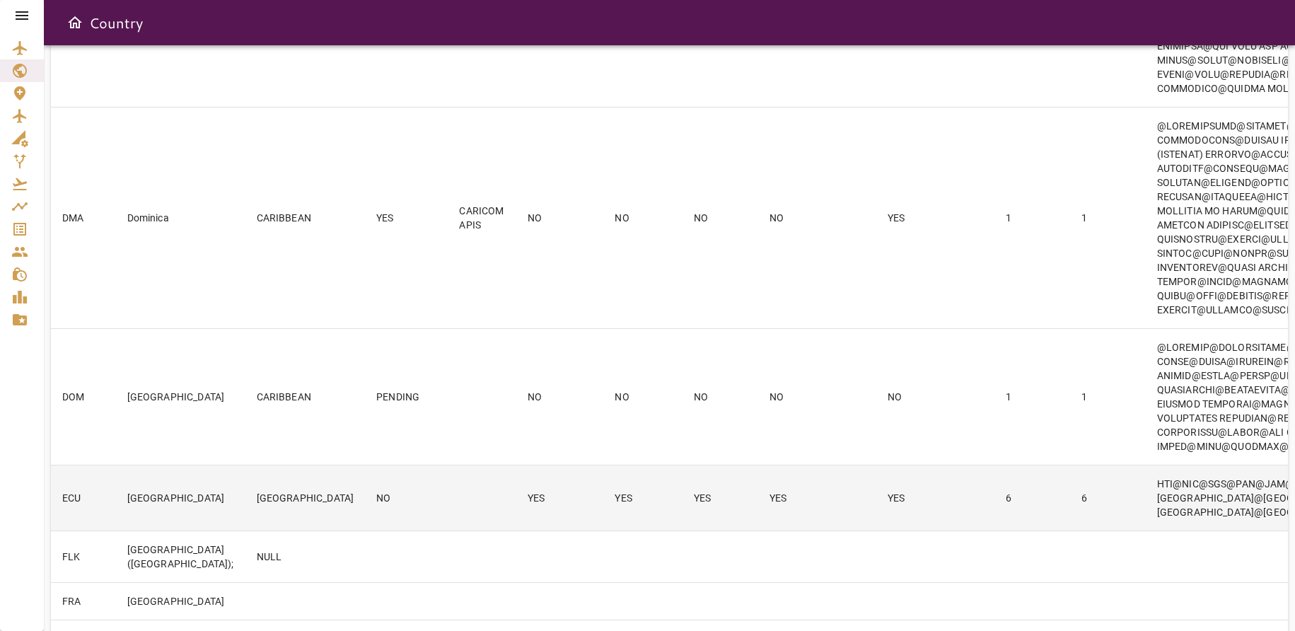
scroll to position [751, 0]
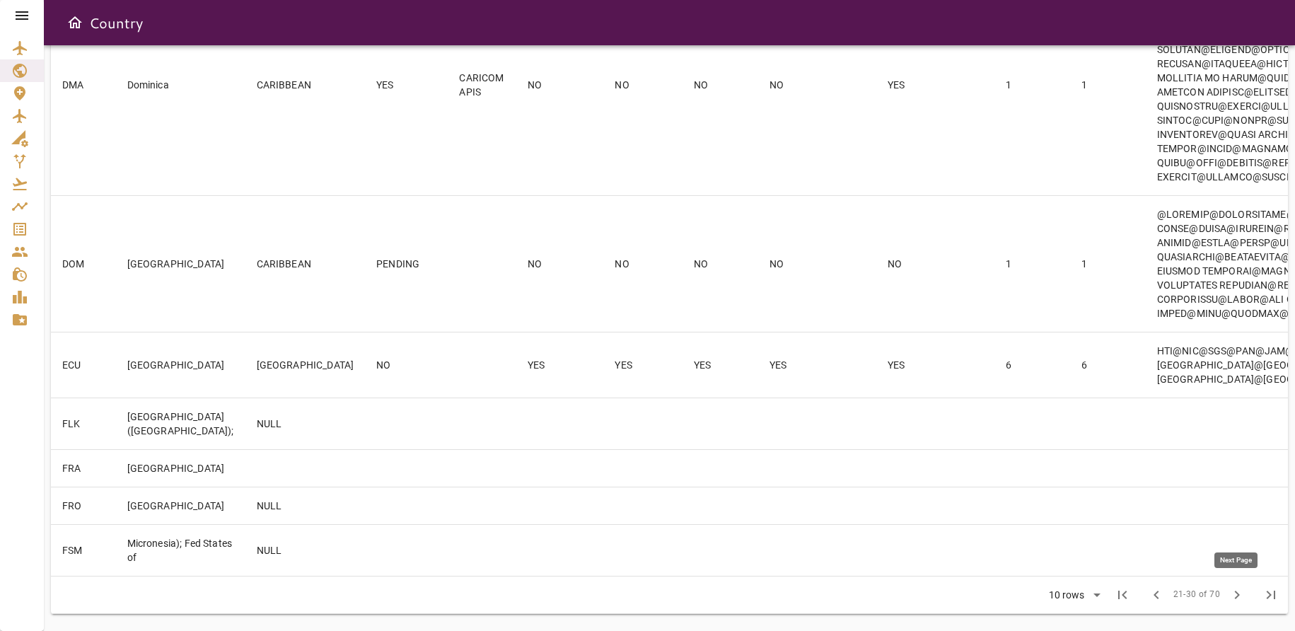
click at [990, 592] on span "chevron_right" at bounding box center [1237, 594] width 17 height 17
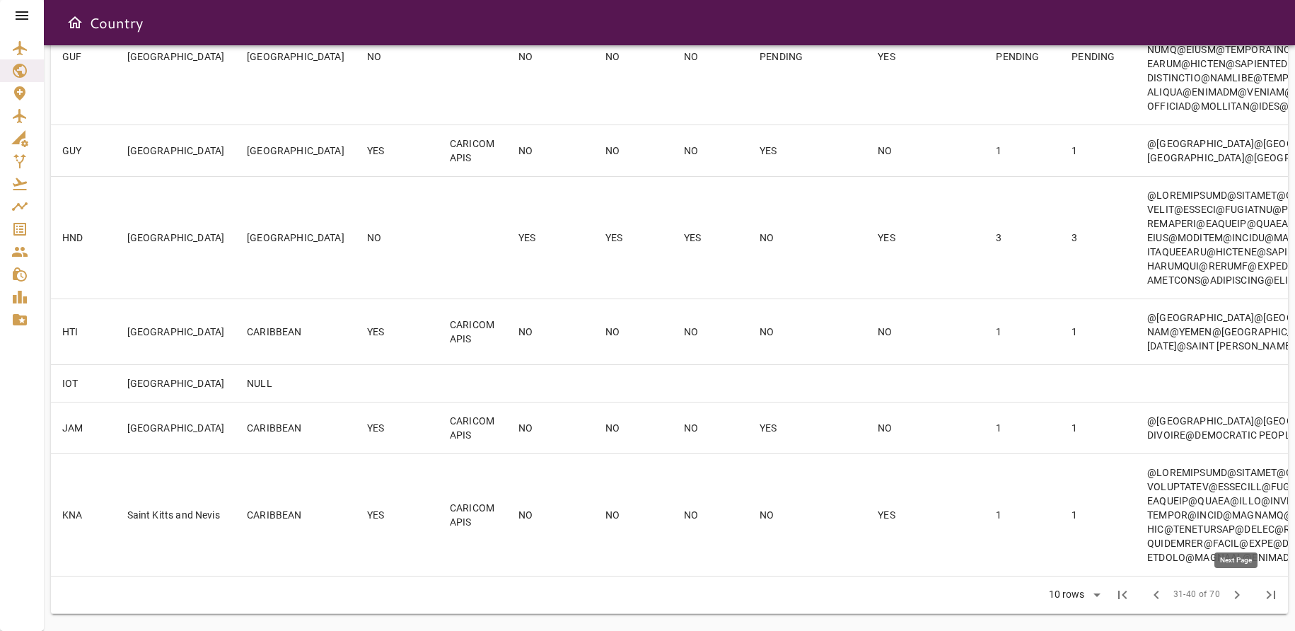
scroll to position [623, 0]
click at [990, 596] on span "chevron_right" at bounding box center [1237, 594] width 17 height 17
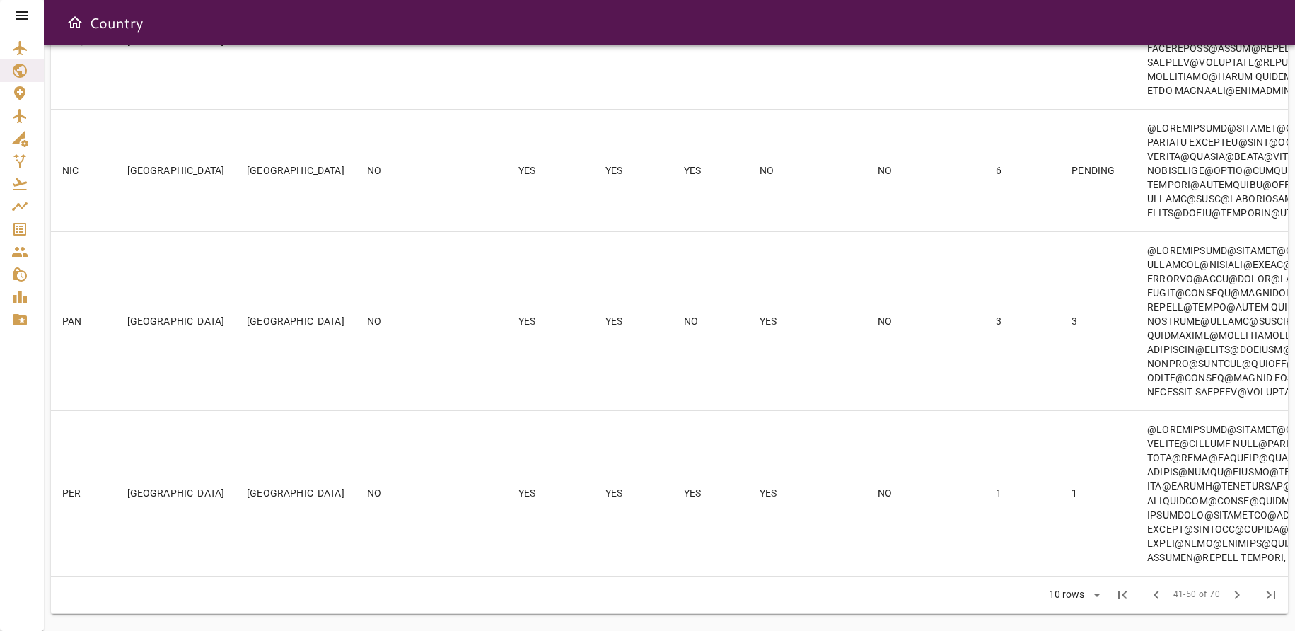
scroll to position [893, 0]
click at [990, 594] on span "chevron_left" at bounding box center [1156, 594] width 17 height 17
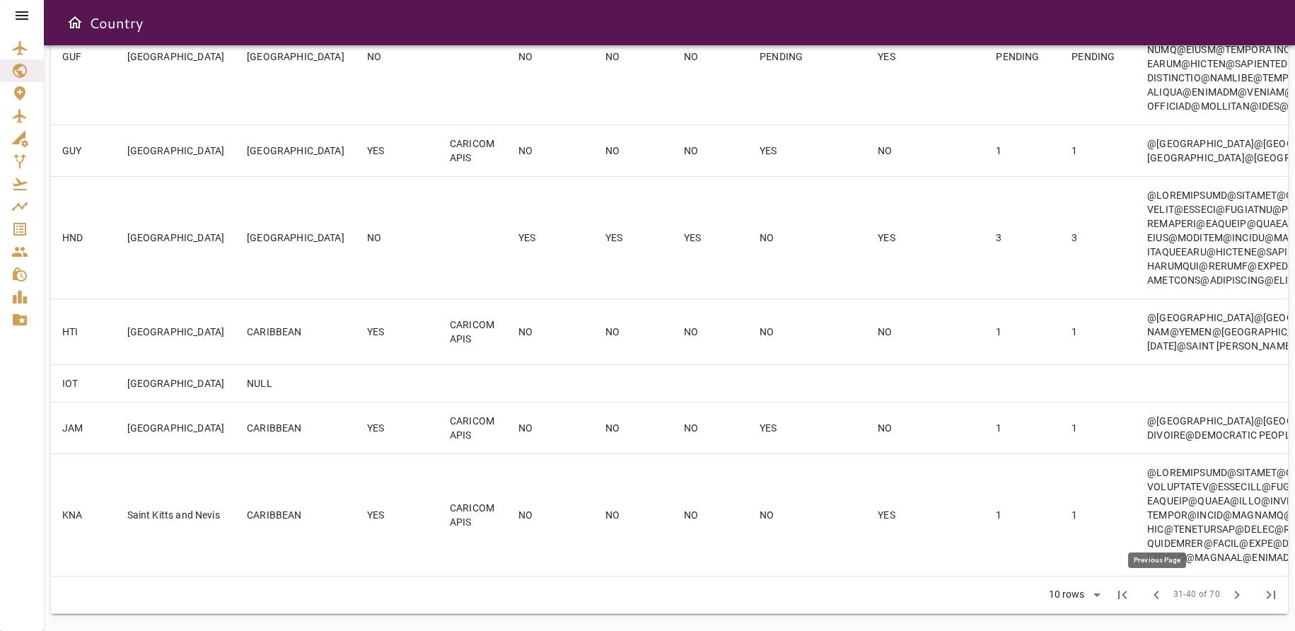
click at [990, 594] on span "chevron_left" at bounding box center [1156, 594] width 17 height 17
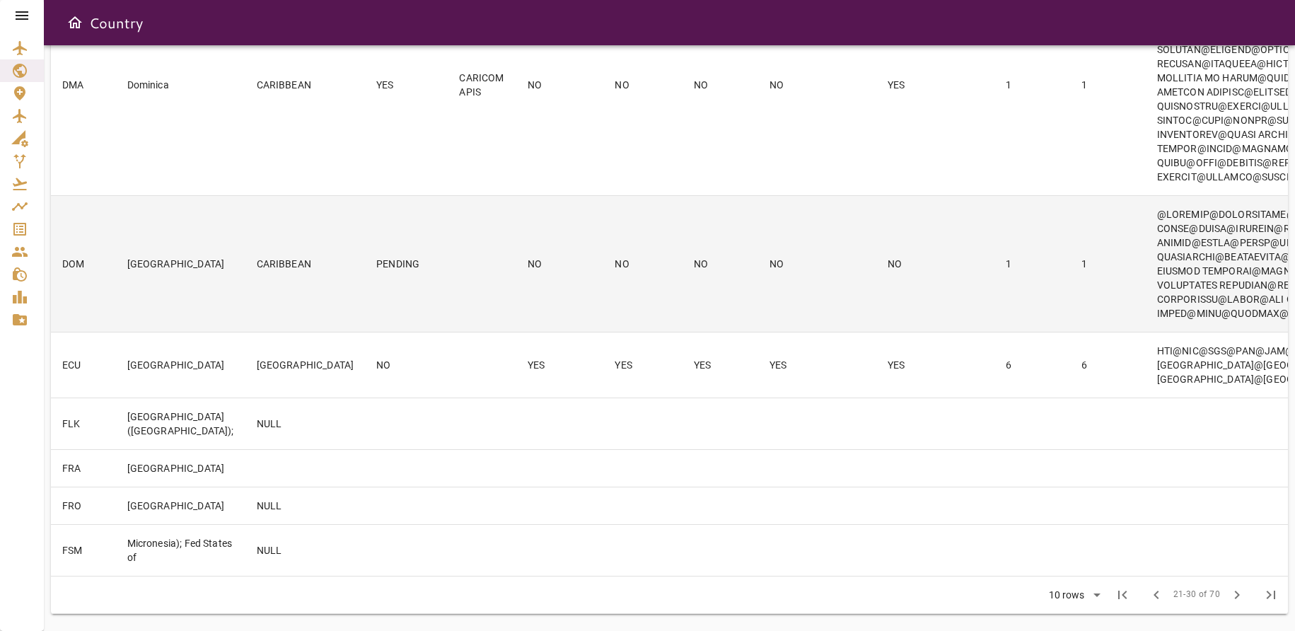
scroll to position [751, 0]
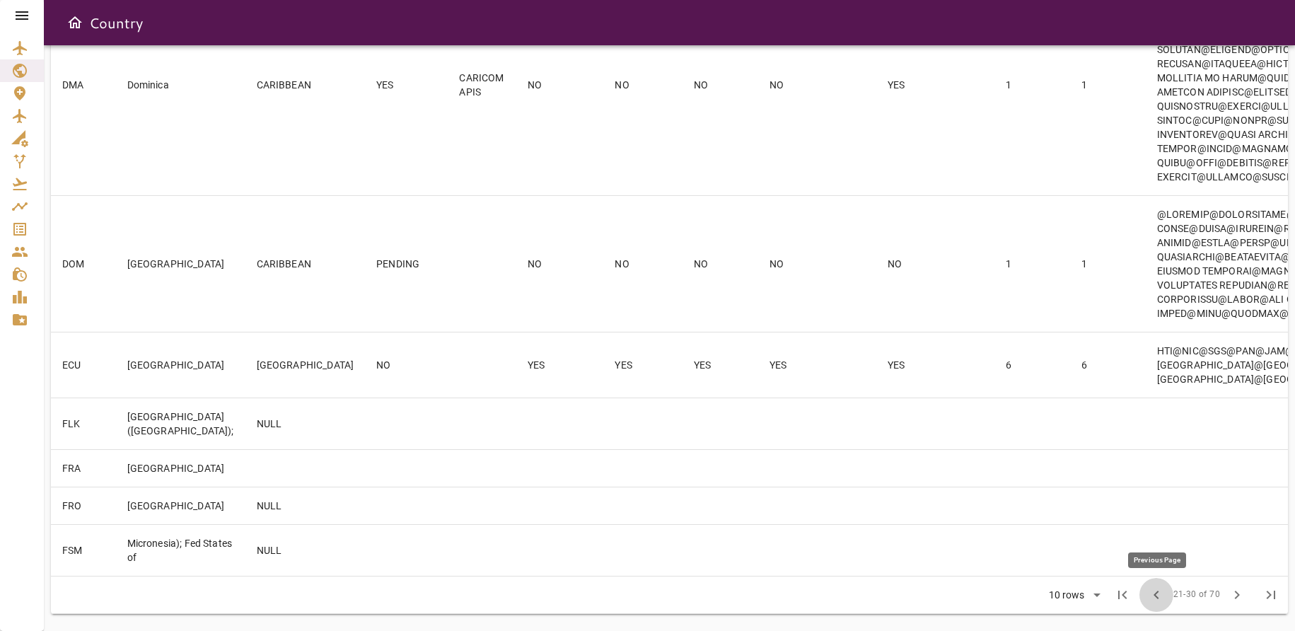
click at [990, 594] on span "chevron_left" at bounding box center [1156, 594] width 17 height 17
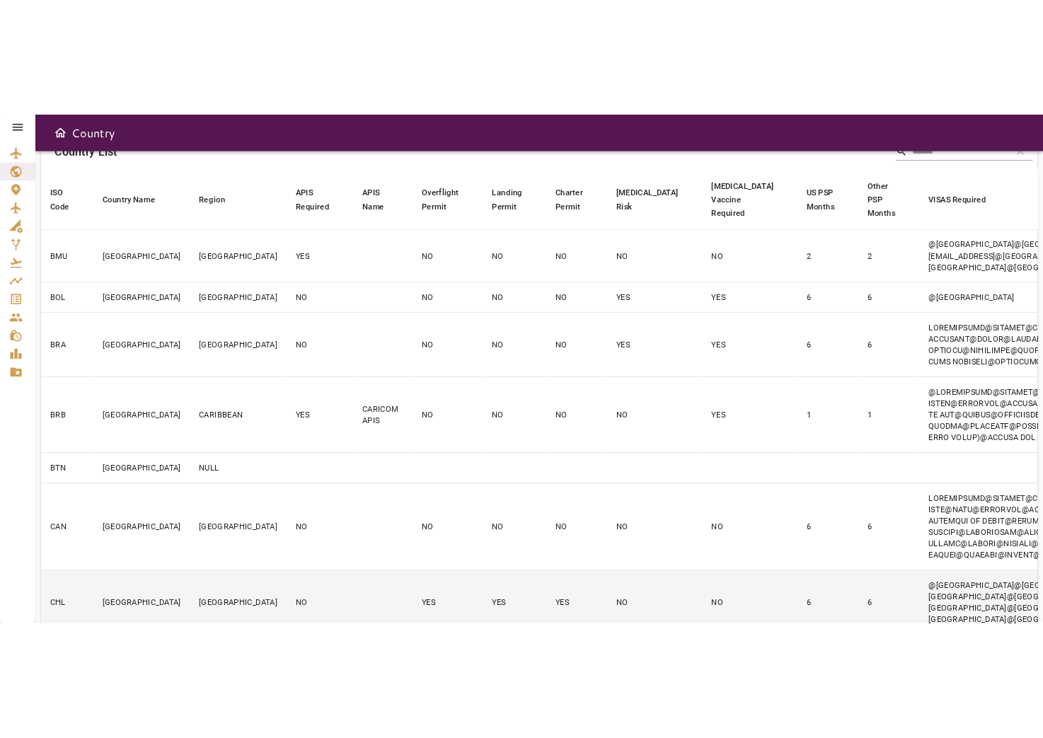
scroll to position [0, 0]
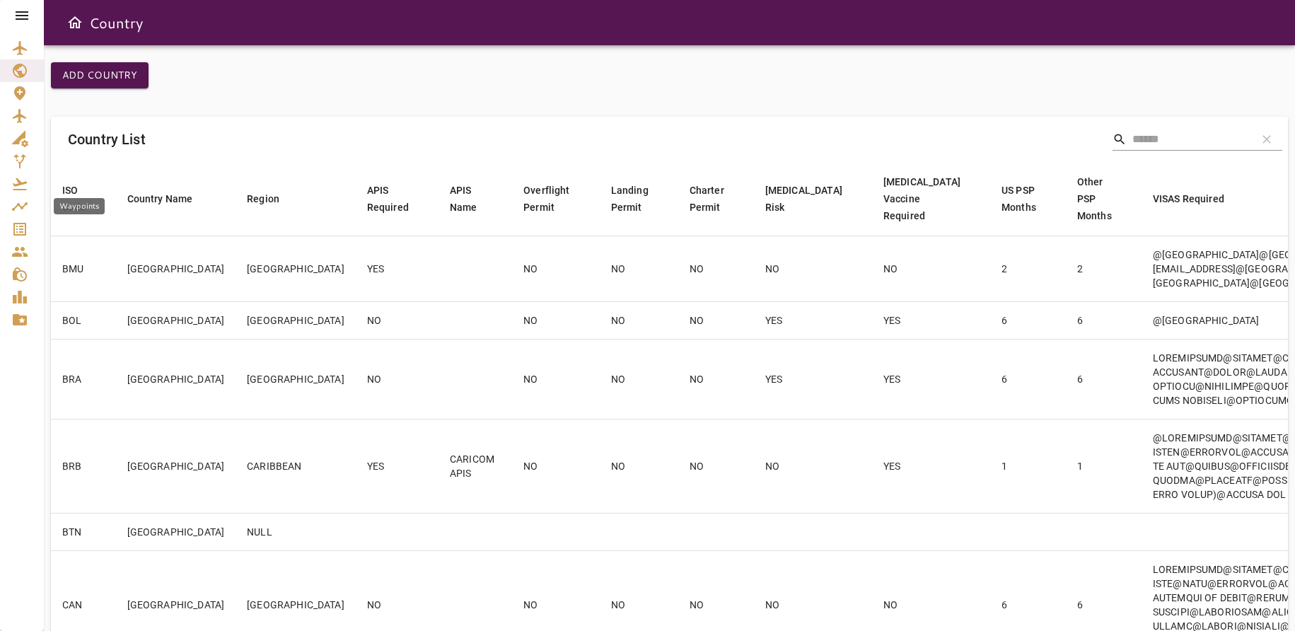
click at [22, 203] on icon "Waypoints" at bounding box center [19, 206] width 17 height 17
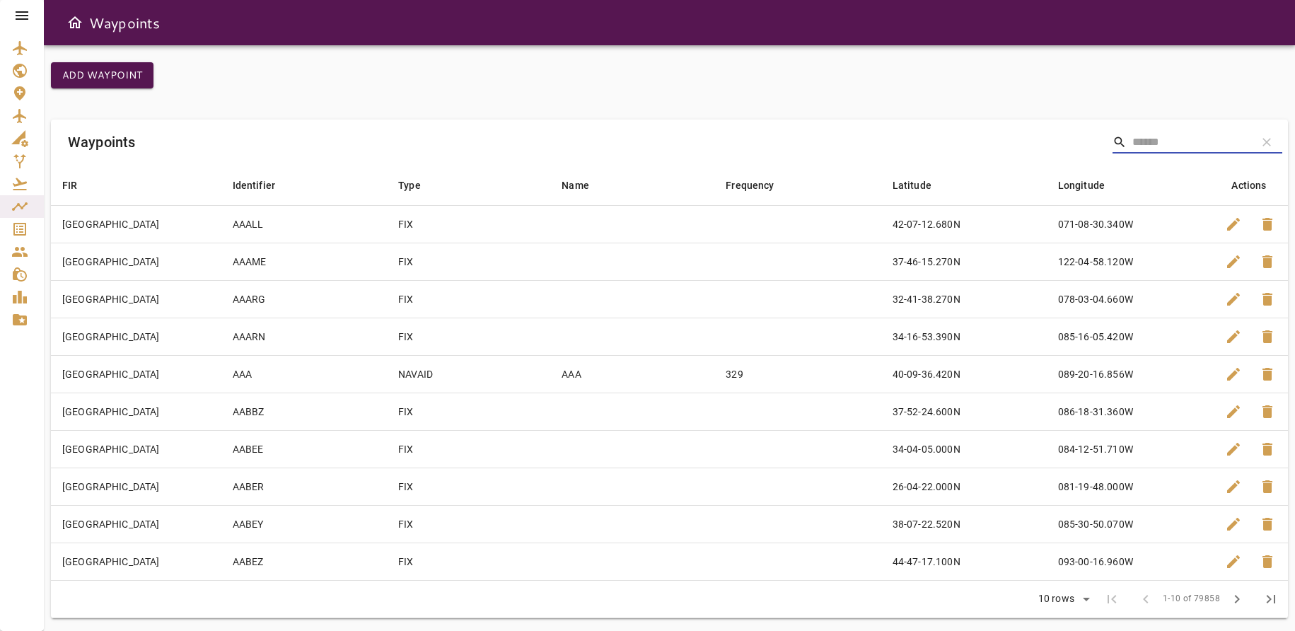
click at [990, 137] on input "Search" at bounding box center [1189, 142] width 113 height 23
